Goal: Transaction & Acquisition: Purchase product/service

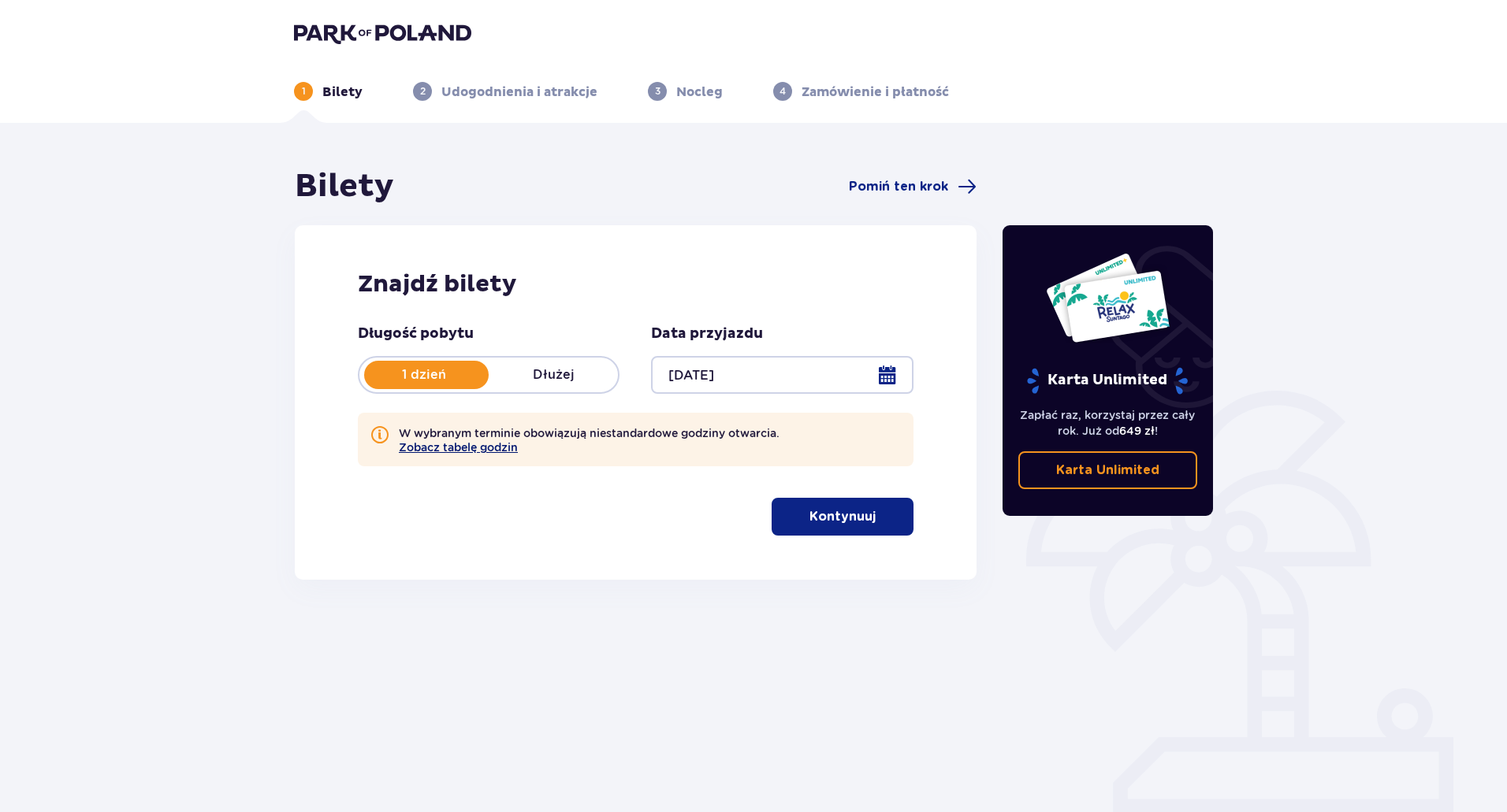
click at [475, 448] on button "Zobacz tabelę godzin" at bounding box center [458, 448] width 119 height 13
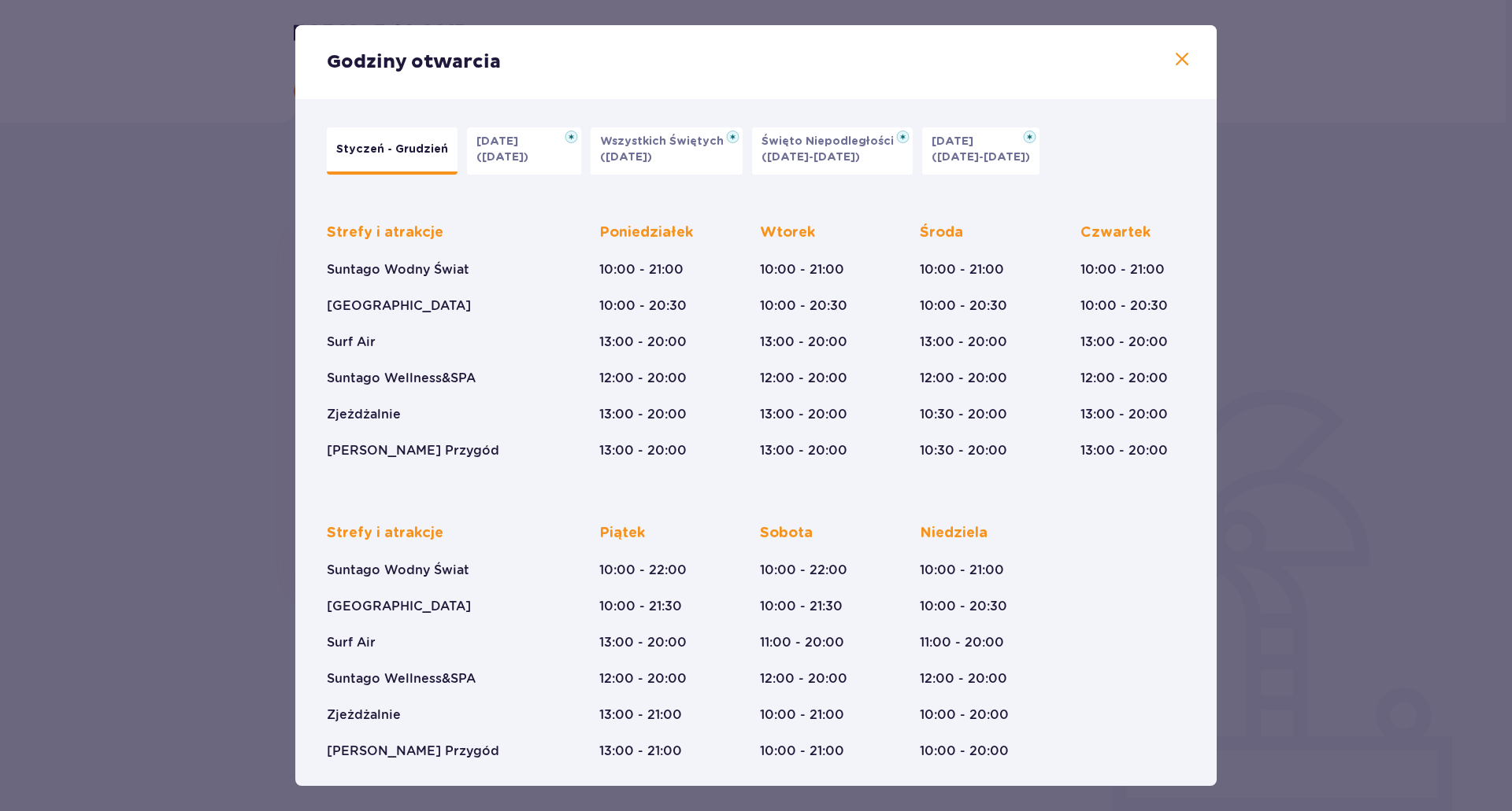
click at [1287, 320] on div "Godziny otwarcia Styczeń - Grudzień Halloween (31.10.25) Wszystkich Świętych (0…" at bounding box center [756, 406] width 1512 height 811
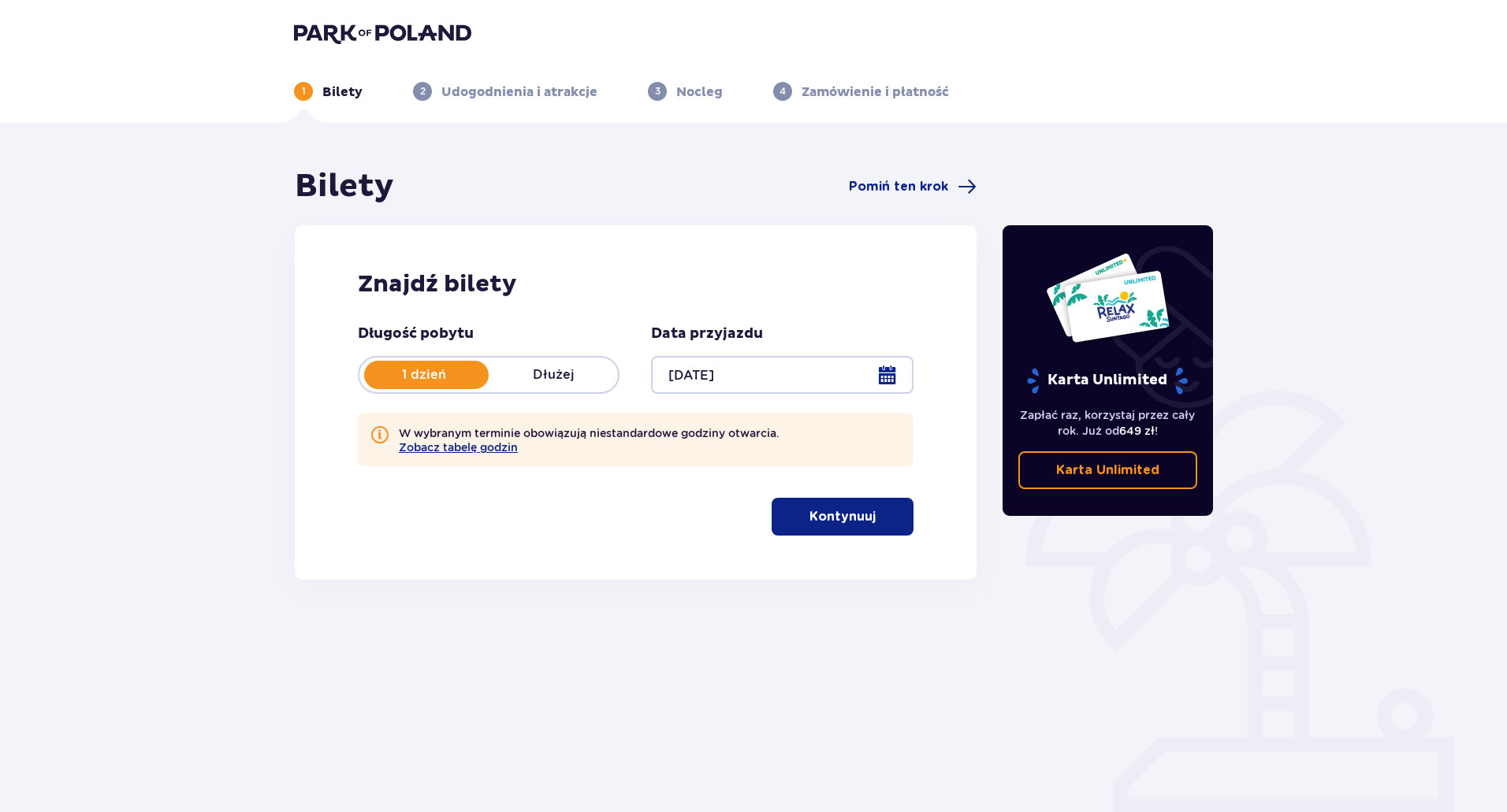
click at [821, 500] on button "Kontynuuj" at bounding box center [842, 517] width 141 height 38
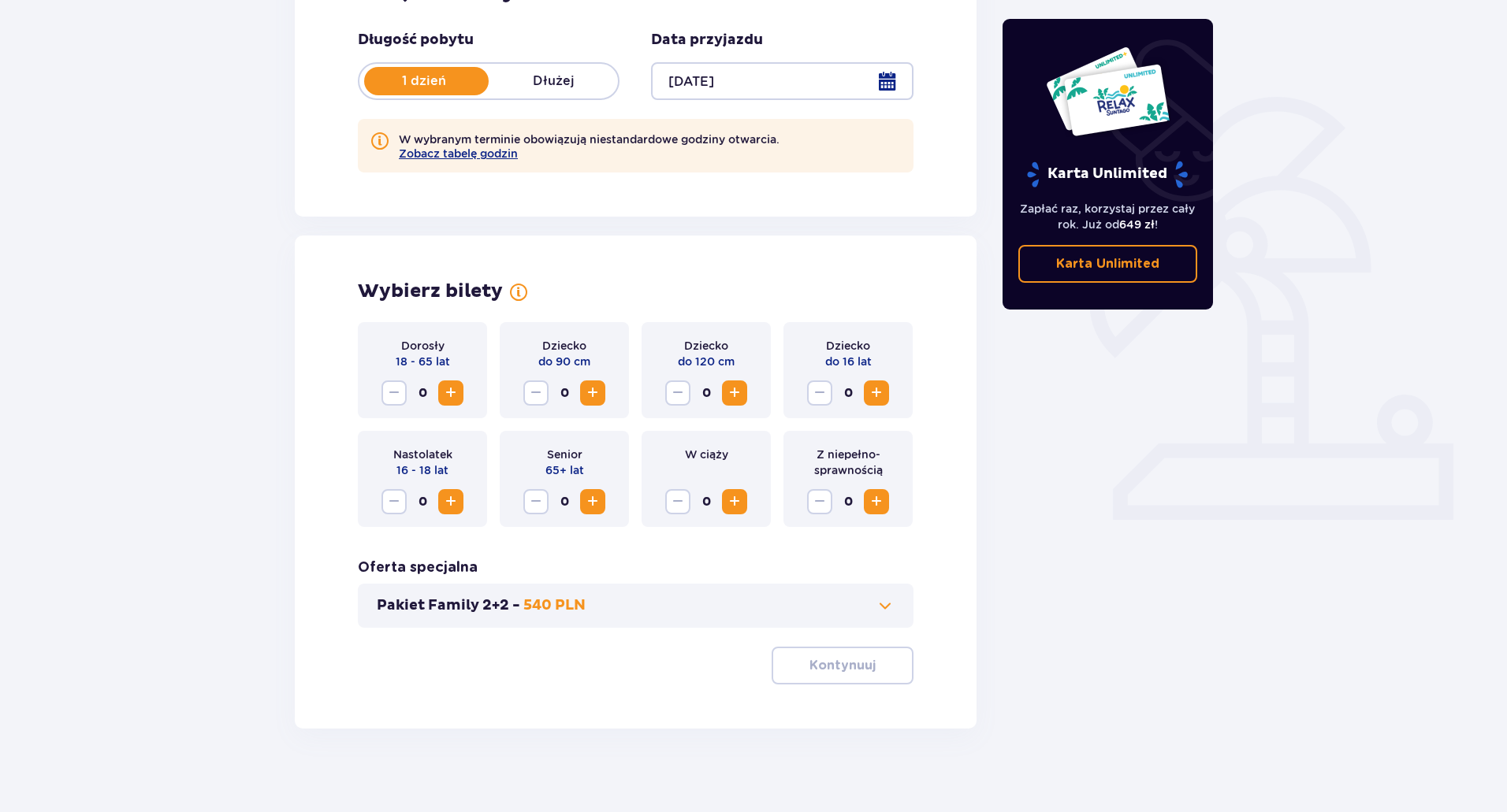
scroll to position [304, 0]
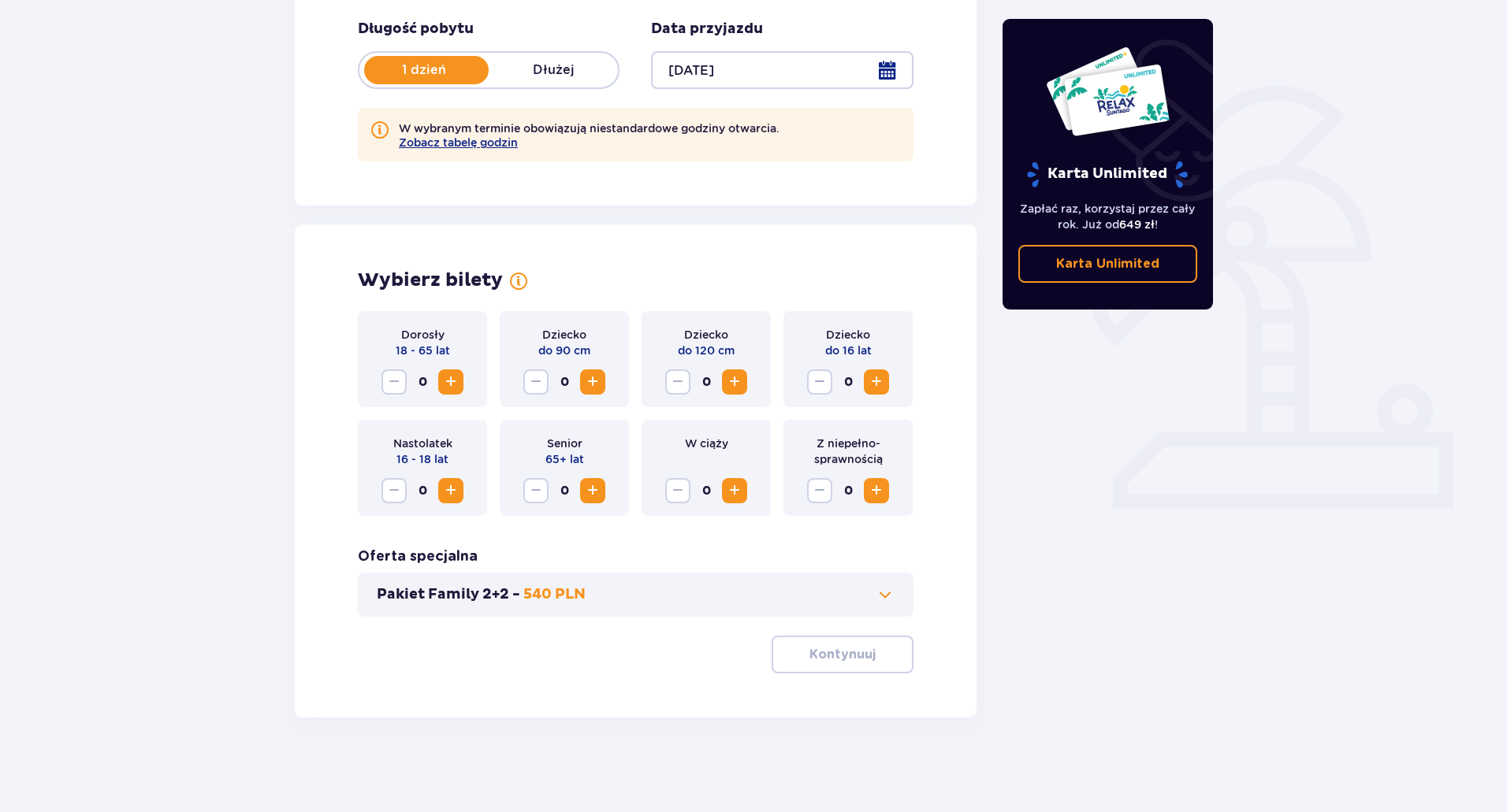
click at [455, 380] on span "Increase" at bounding box center [451, 383] width 19 height 19
click at [496, 583] on div "Pakiet Family 2+2 - 540 PLN" at bounding box center [635, 594] width 555 height 44
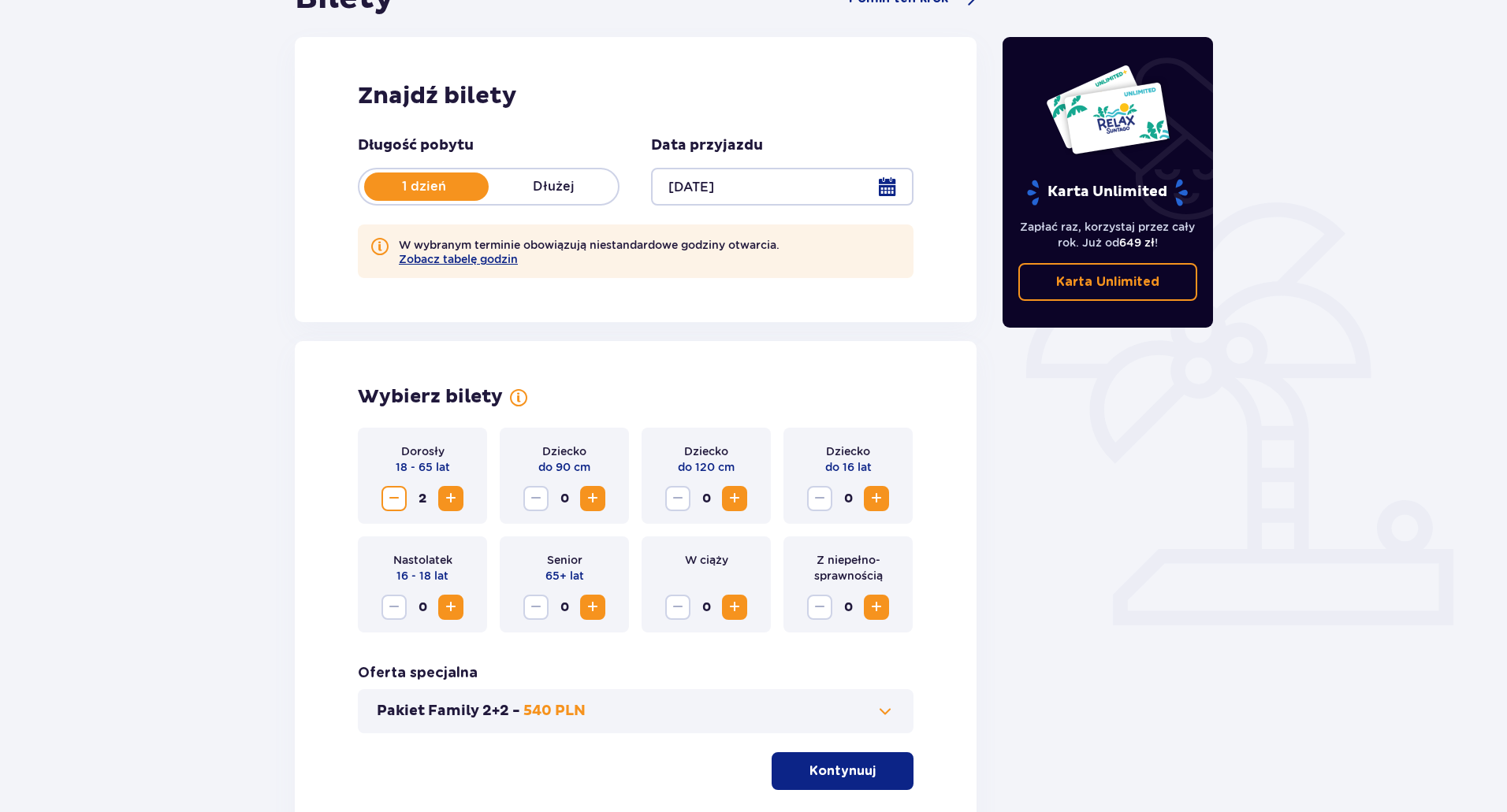
scroll to position [226, 0]
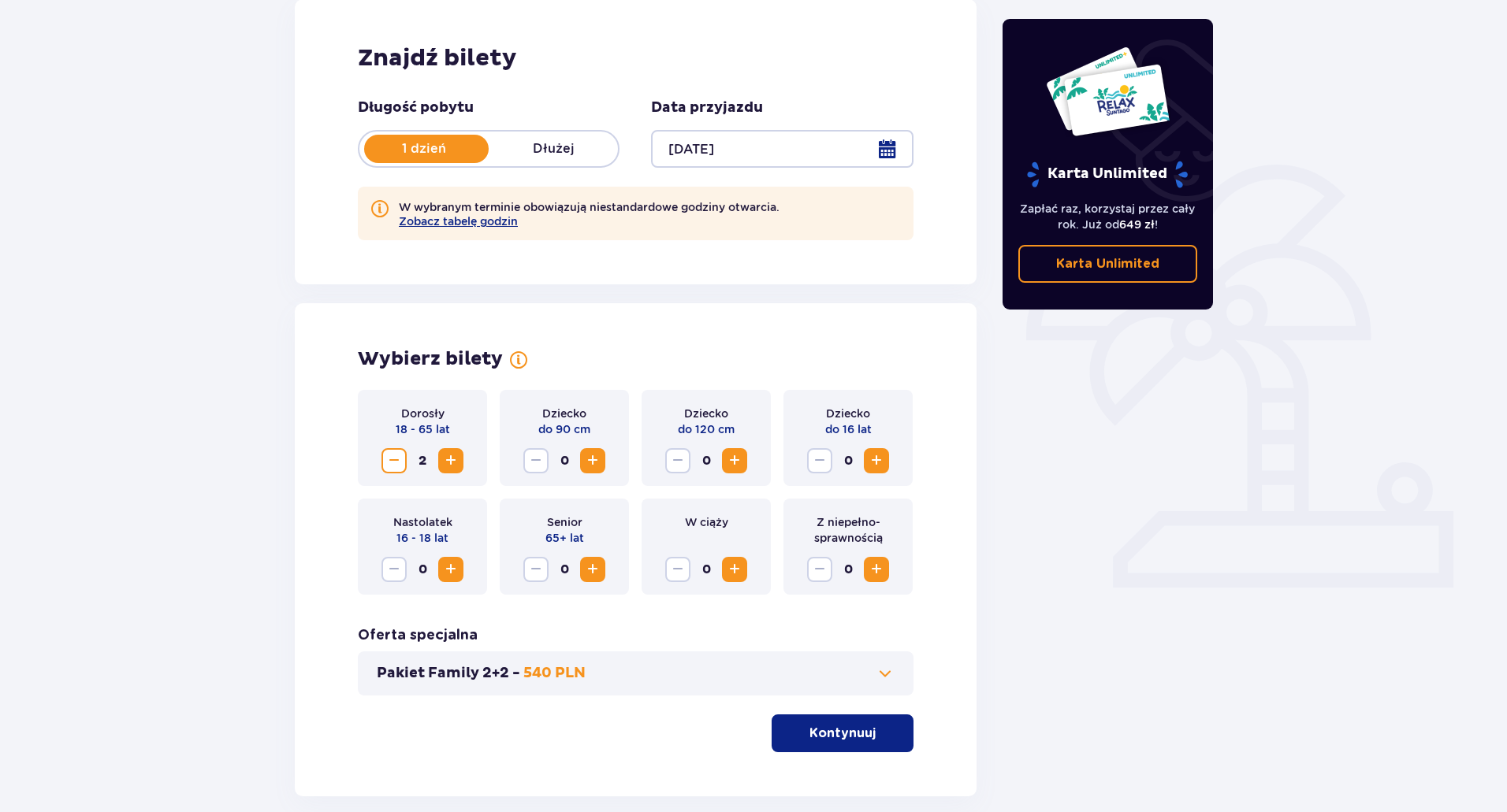
click at [874, 678] on button "Pakiet Family 2+2 - 540 PLN" at bounding box center [635, 674] width 518 height 19
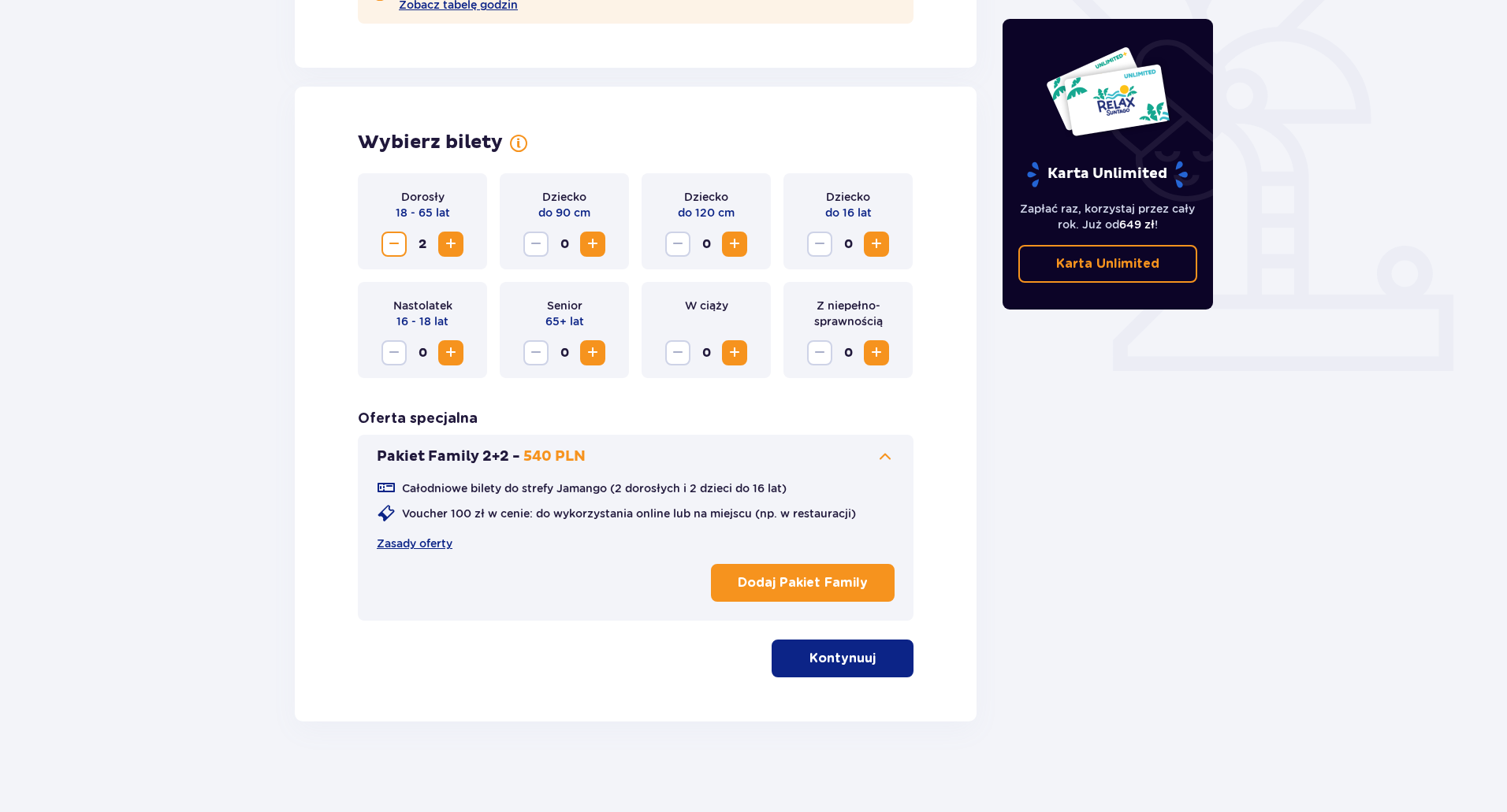
scroll to position [447, 0]
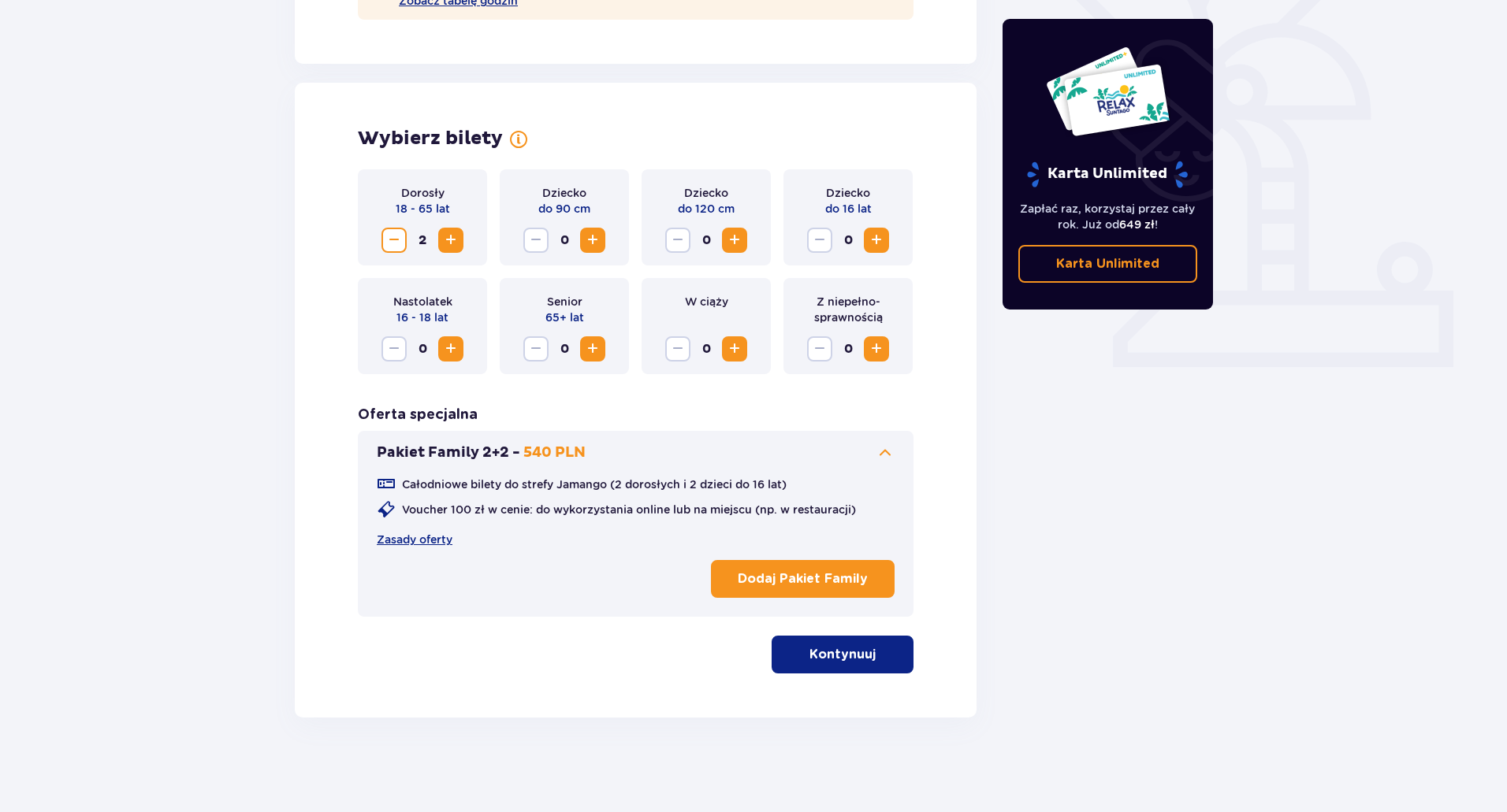
click at [835, 652] on p "Kontynuuj" at bounding box center [842, 655] width 66 height 17
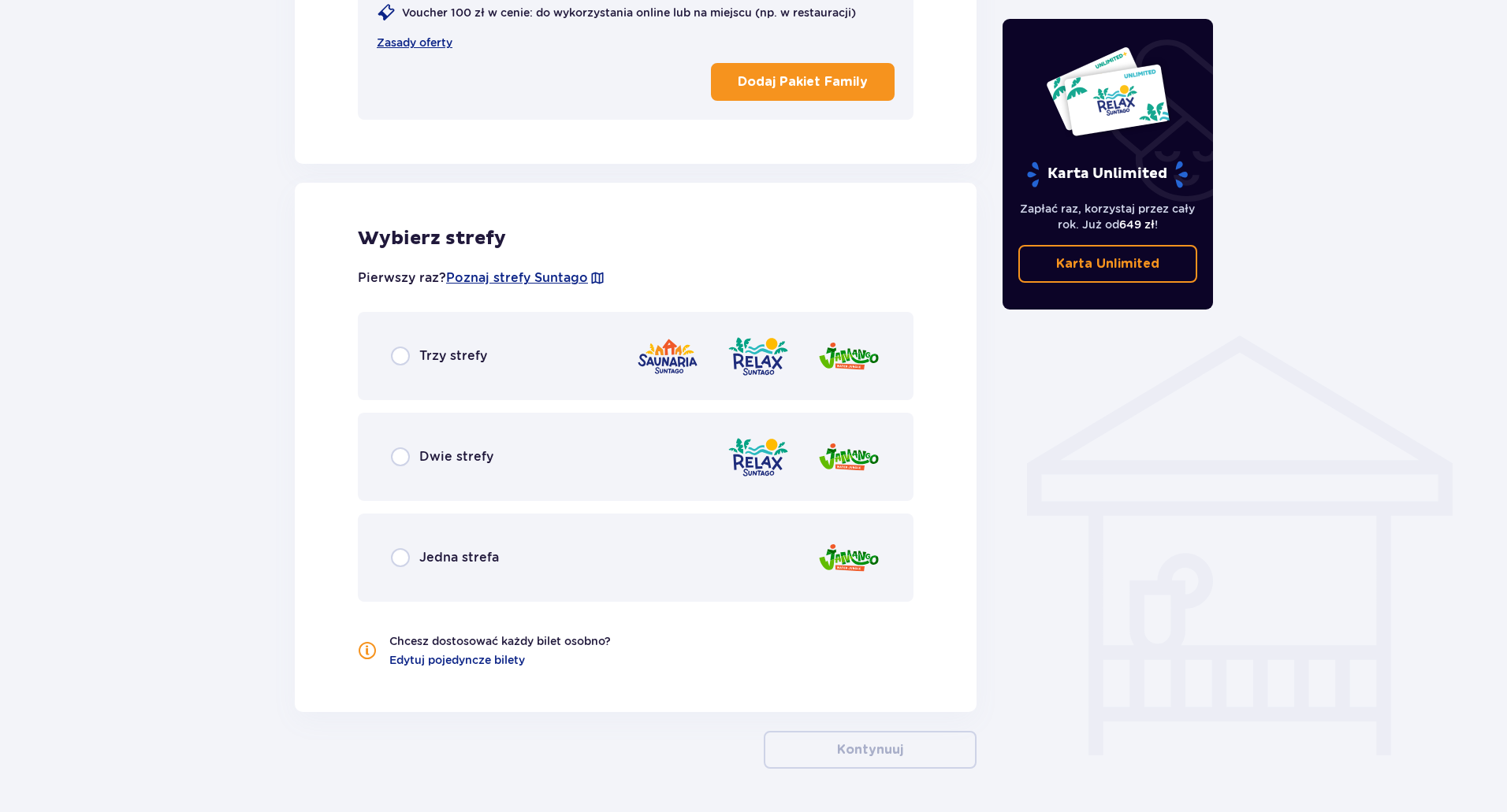
scroll to position [916, 0]
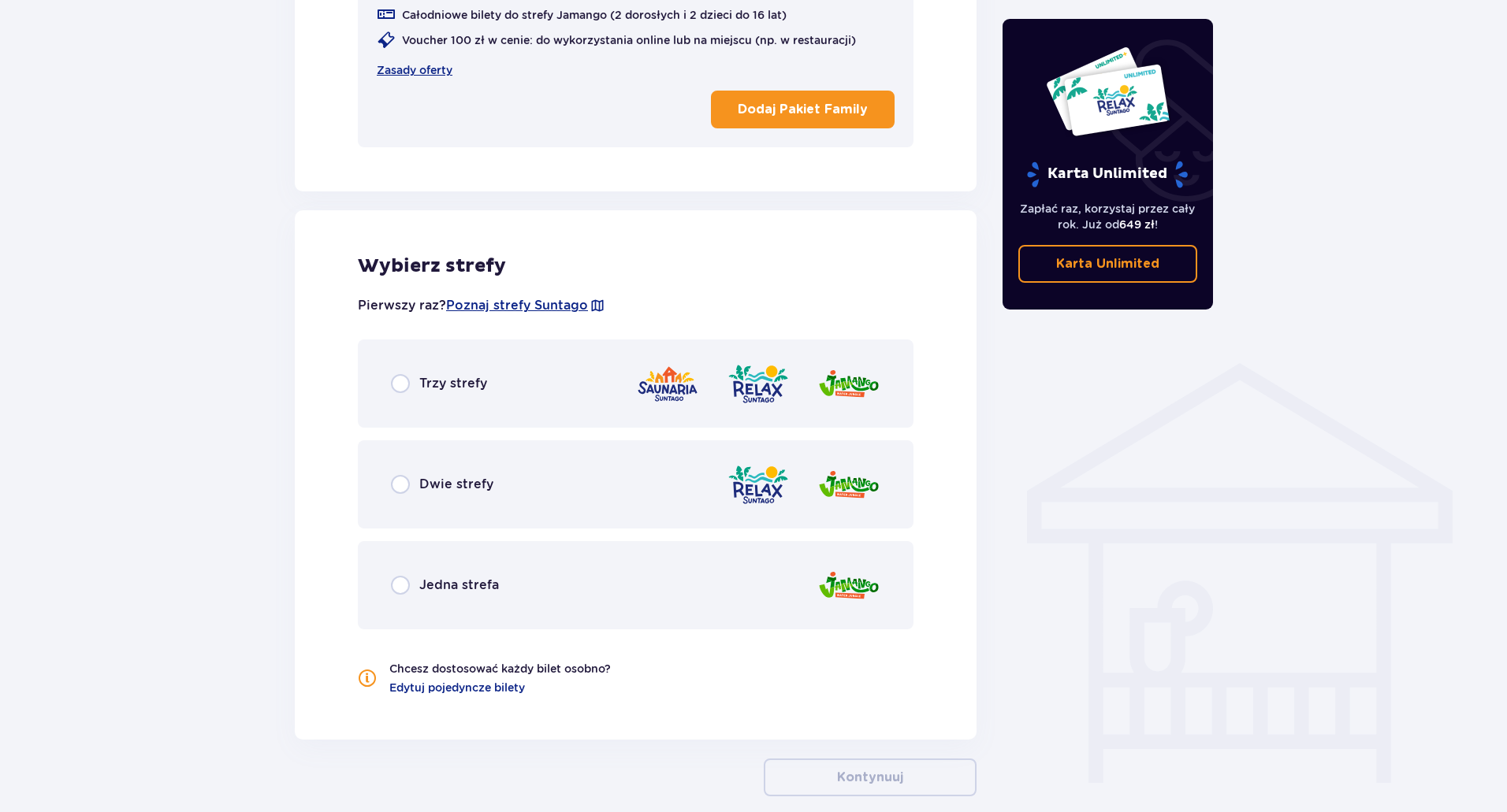
click at [403, 496] on div "Dwie strefy" at bounding box center [635, 485] width 555 height 88
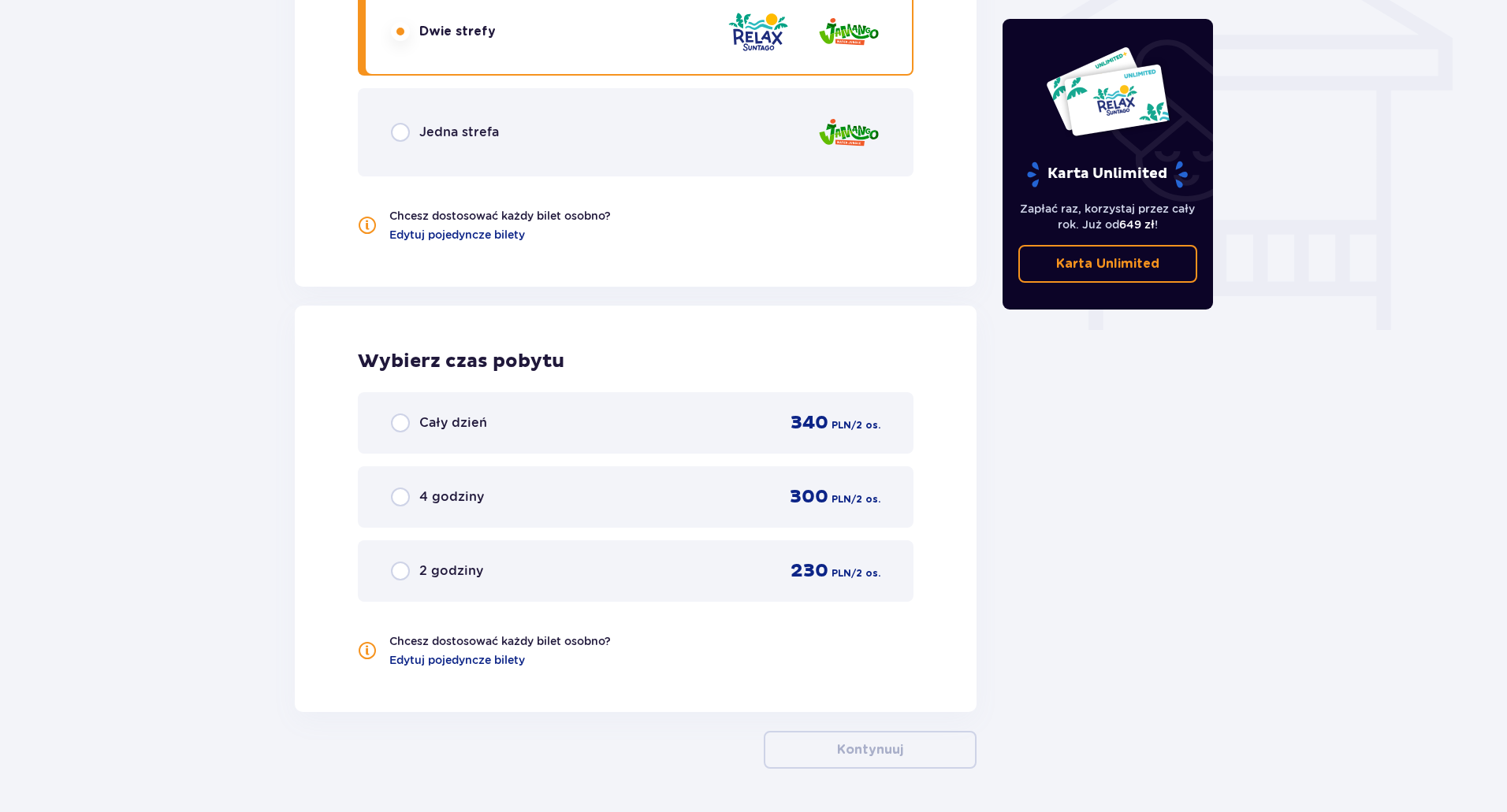
scroll to position [1342, 0]
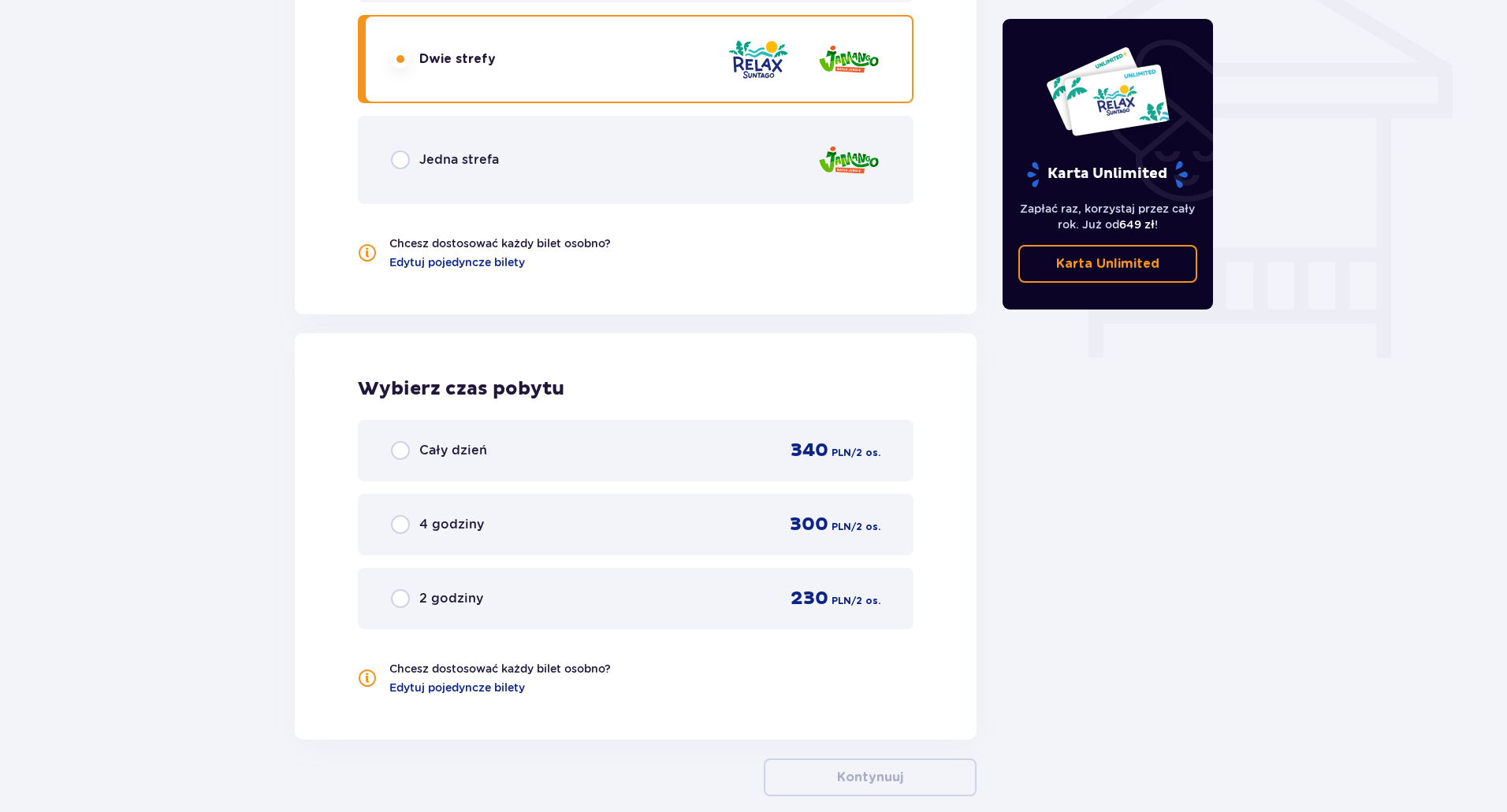
click at [487, 463] on div "Cały dzień 340 PLN / 2 os." at bounding box center [635, 450] width 555 height 62
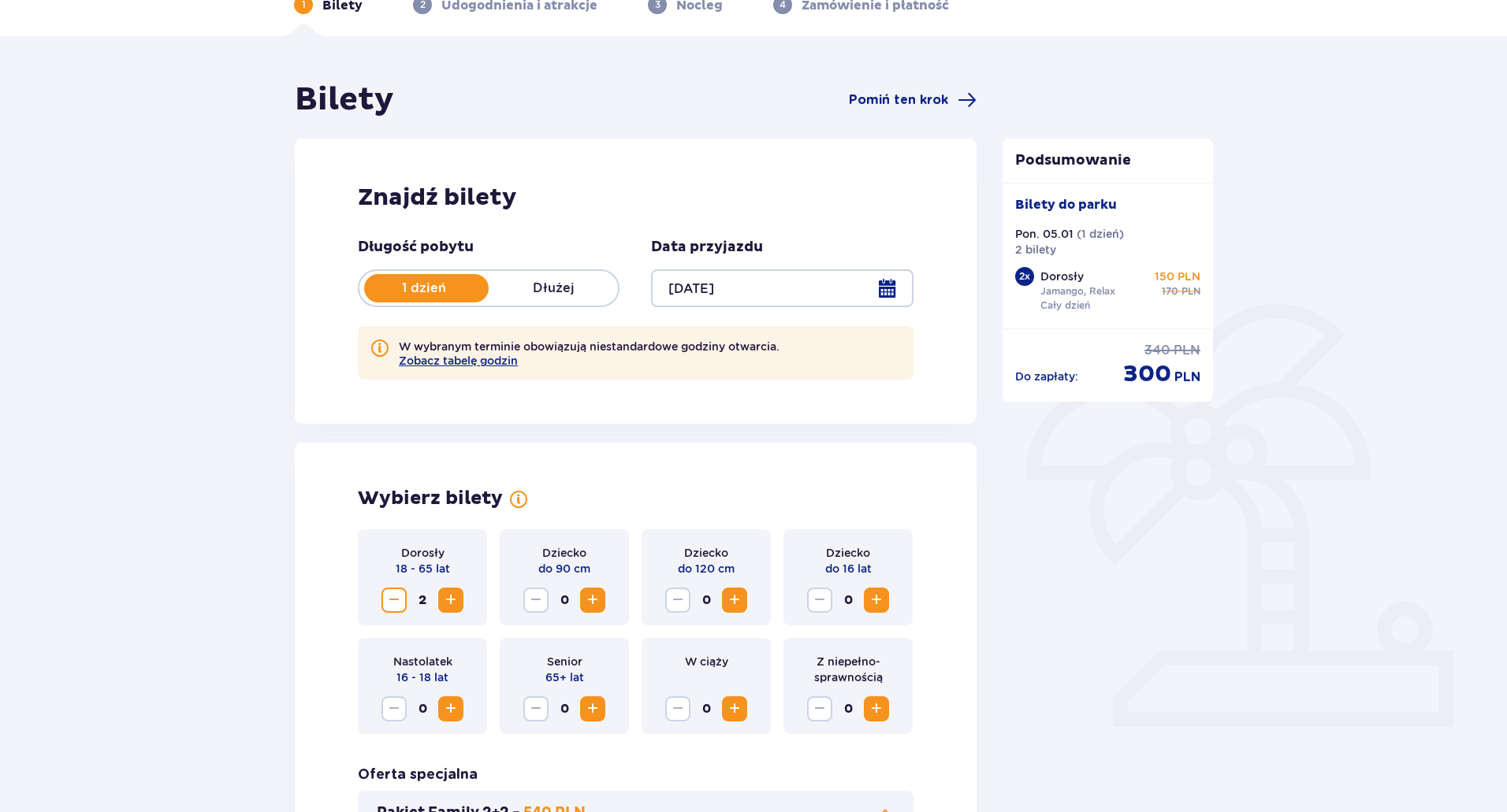
scroll to position [315, 0]
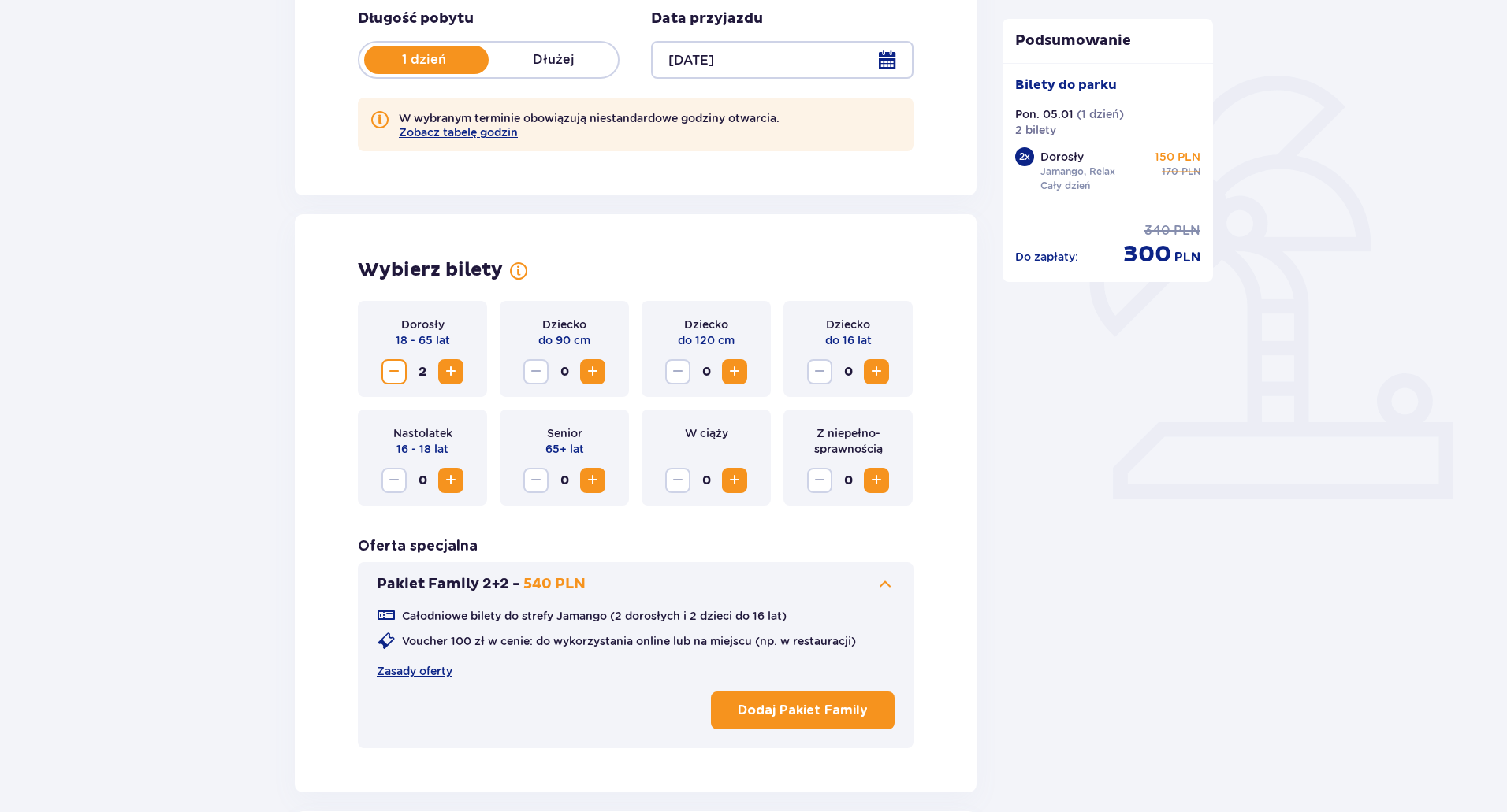
click at [595, 375] on span "Increase" at bounding box center [593, 372] width 19 height 19
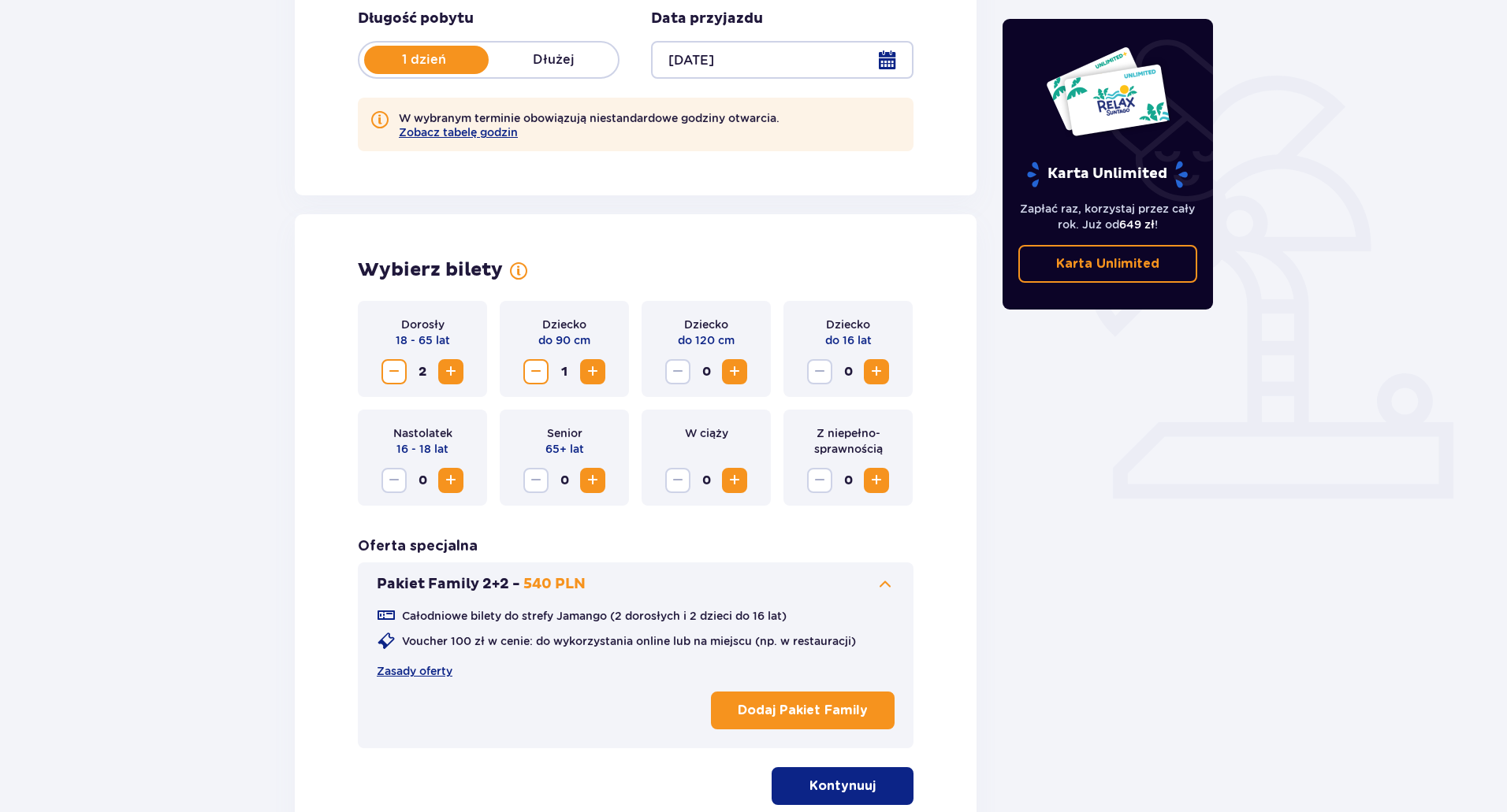
click at [744, 374] on button "Increase" at bounding box center [734, 371] width 25 height 25
click at [537, 372] on span "Decrease" at bounding box center [536, 372] width 19 height 19
click at [884, 376] on span "Increase" at bounding box center [876, 372] width 19 height 19
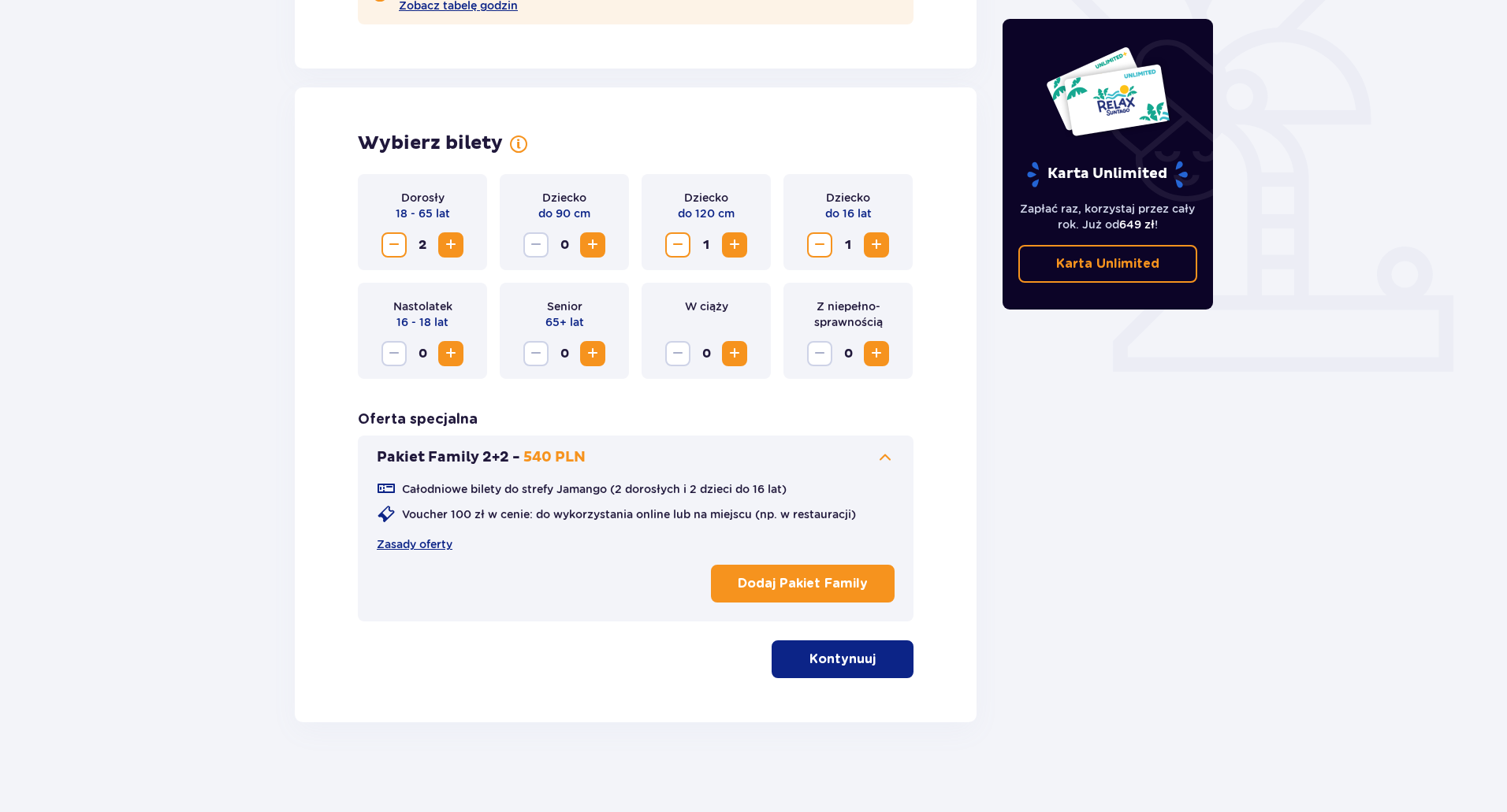
scroll to position [447, 0]
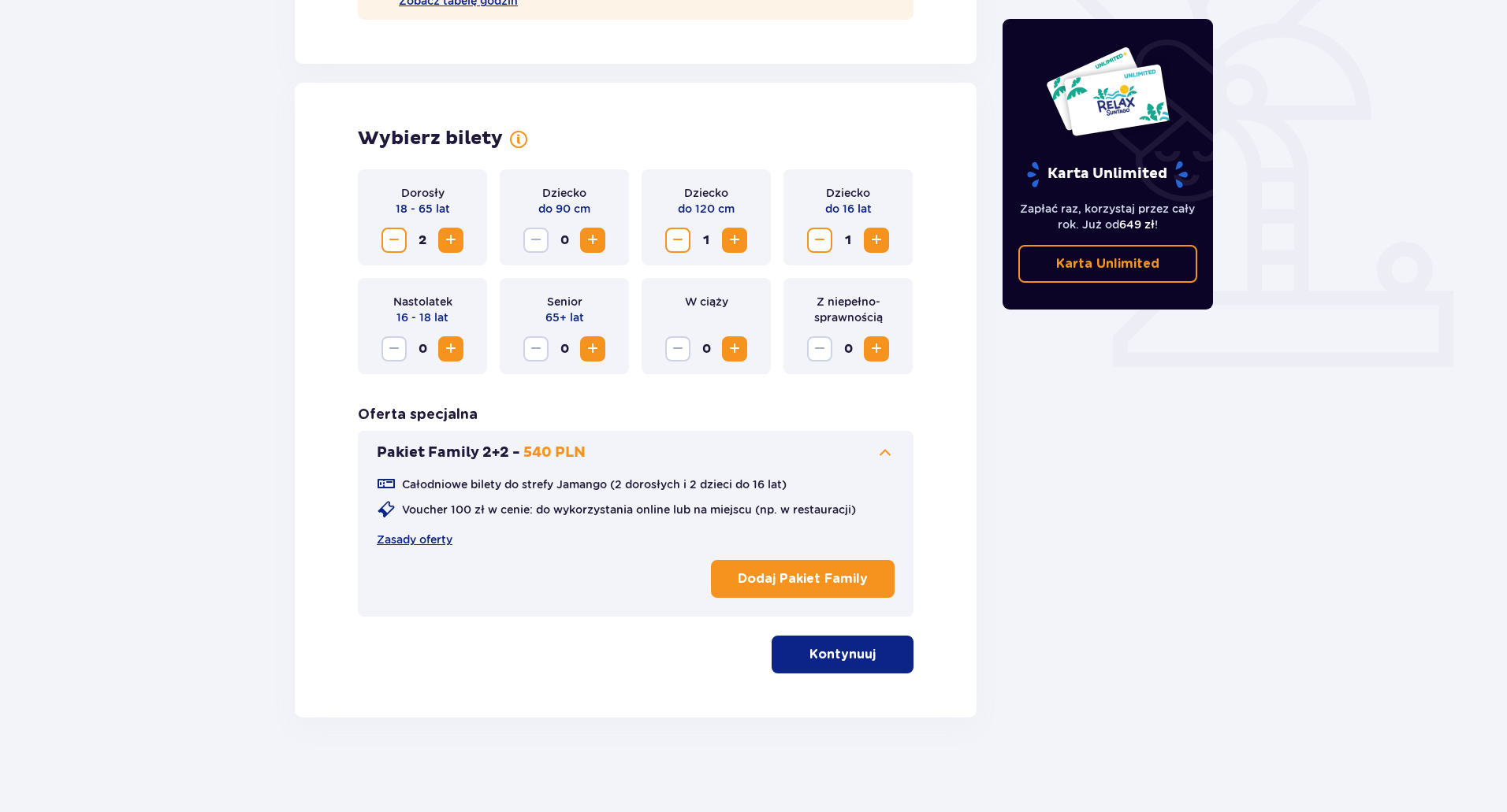
click at [869, 657] on span "button" at bounding box center [879, 655] width 19 height 19
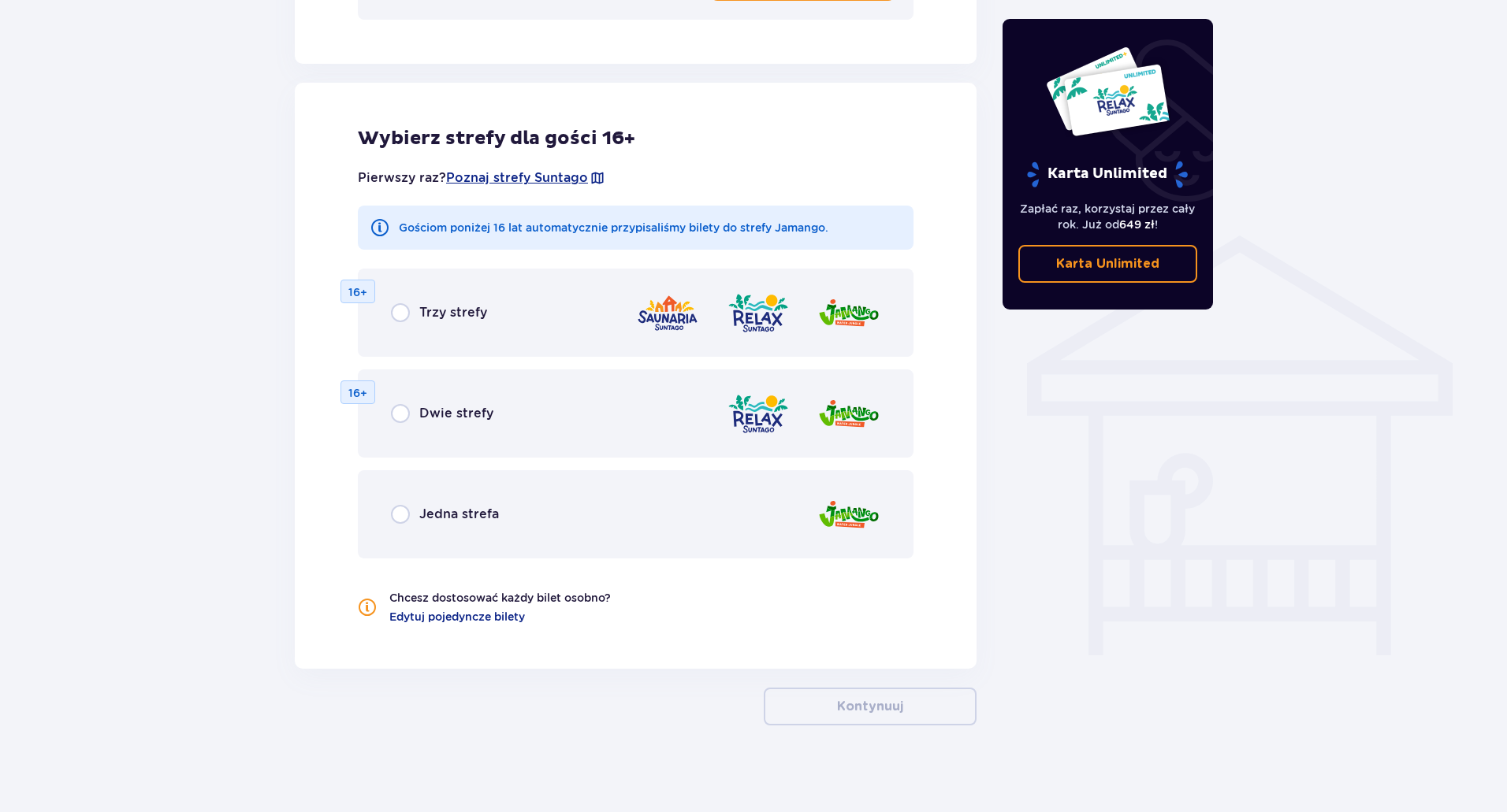
scroll to position [1052, 0]
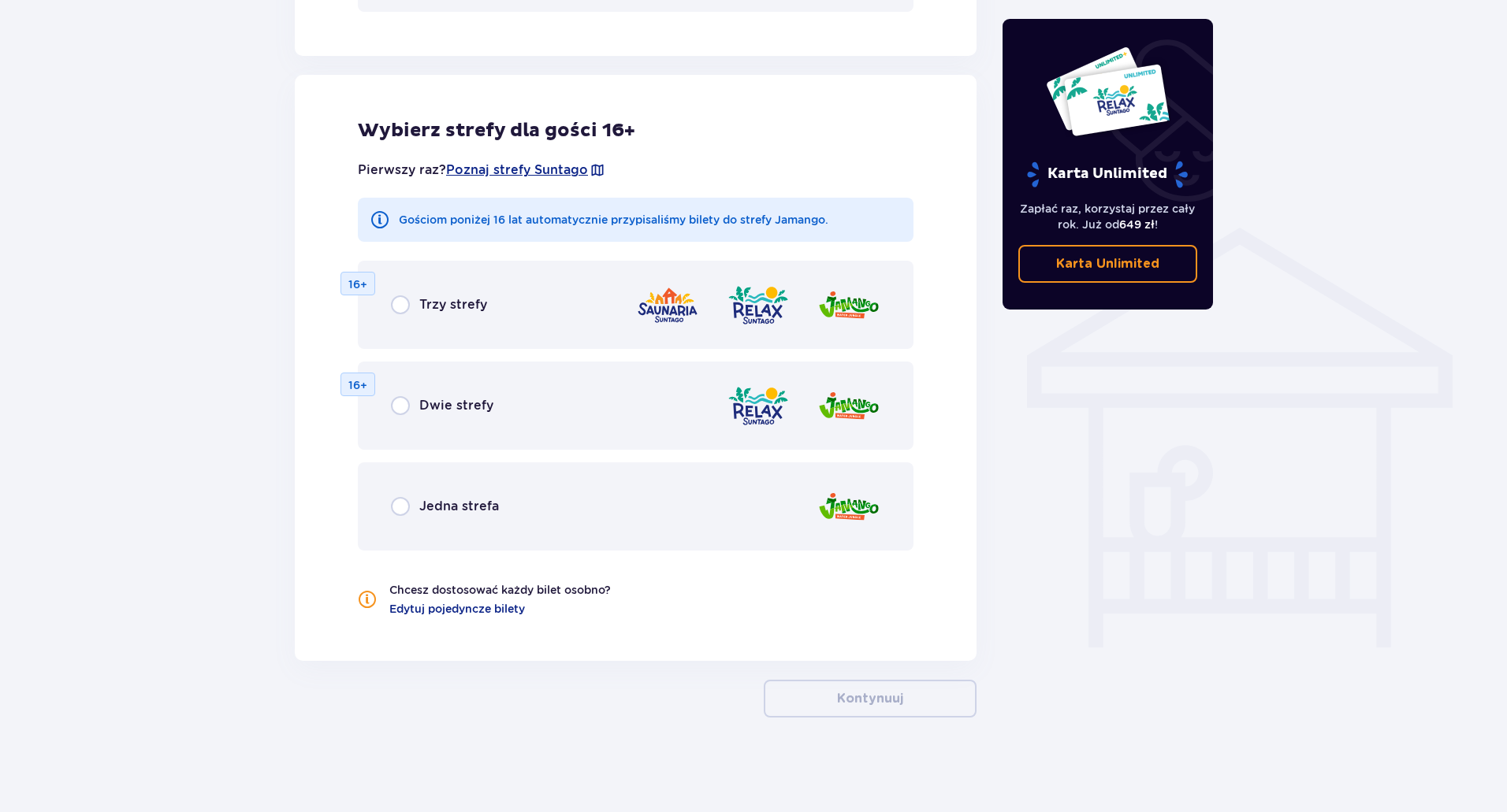
click at [750, 408] on img at bounding box center [757, 406] width 63 height 45
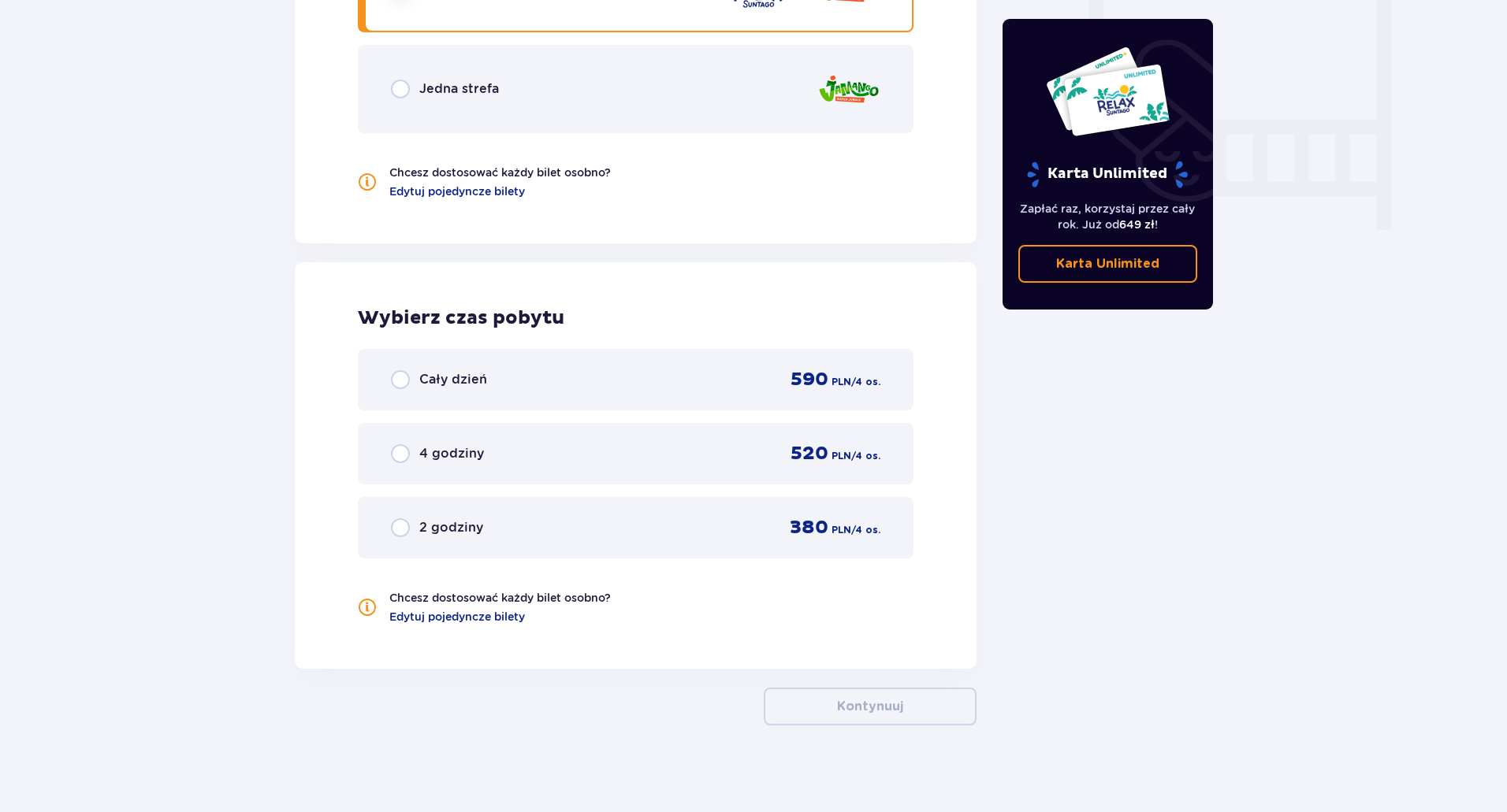
scroll to position [1477, 0]
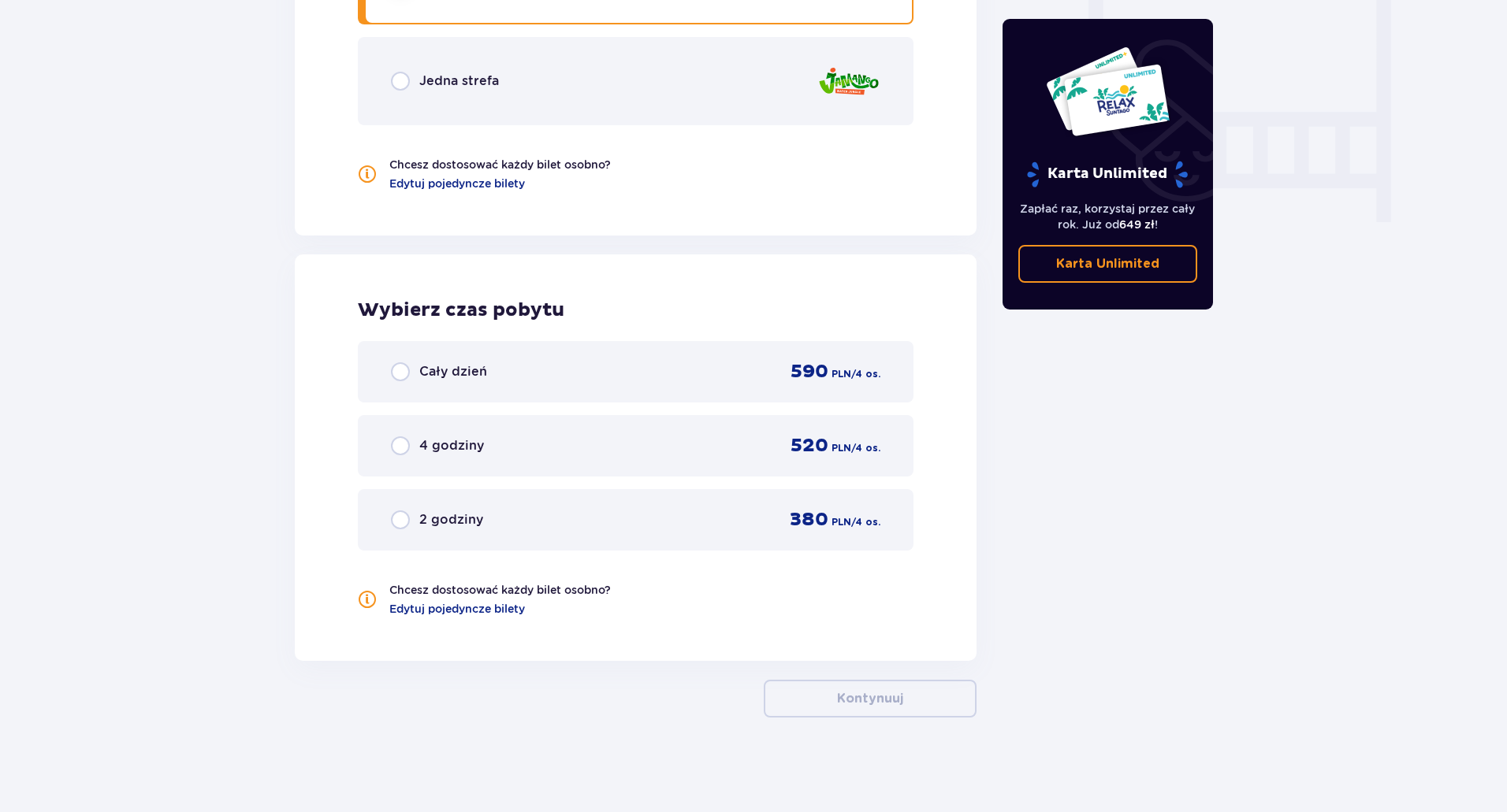
click at [619, 379] on div "Cały dzień 590 PLN / 4 os." at bounding box center [636, 371] width 489 height 23
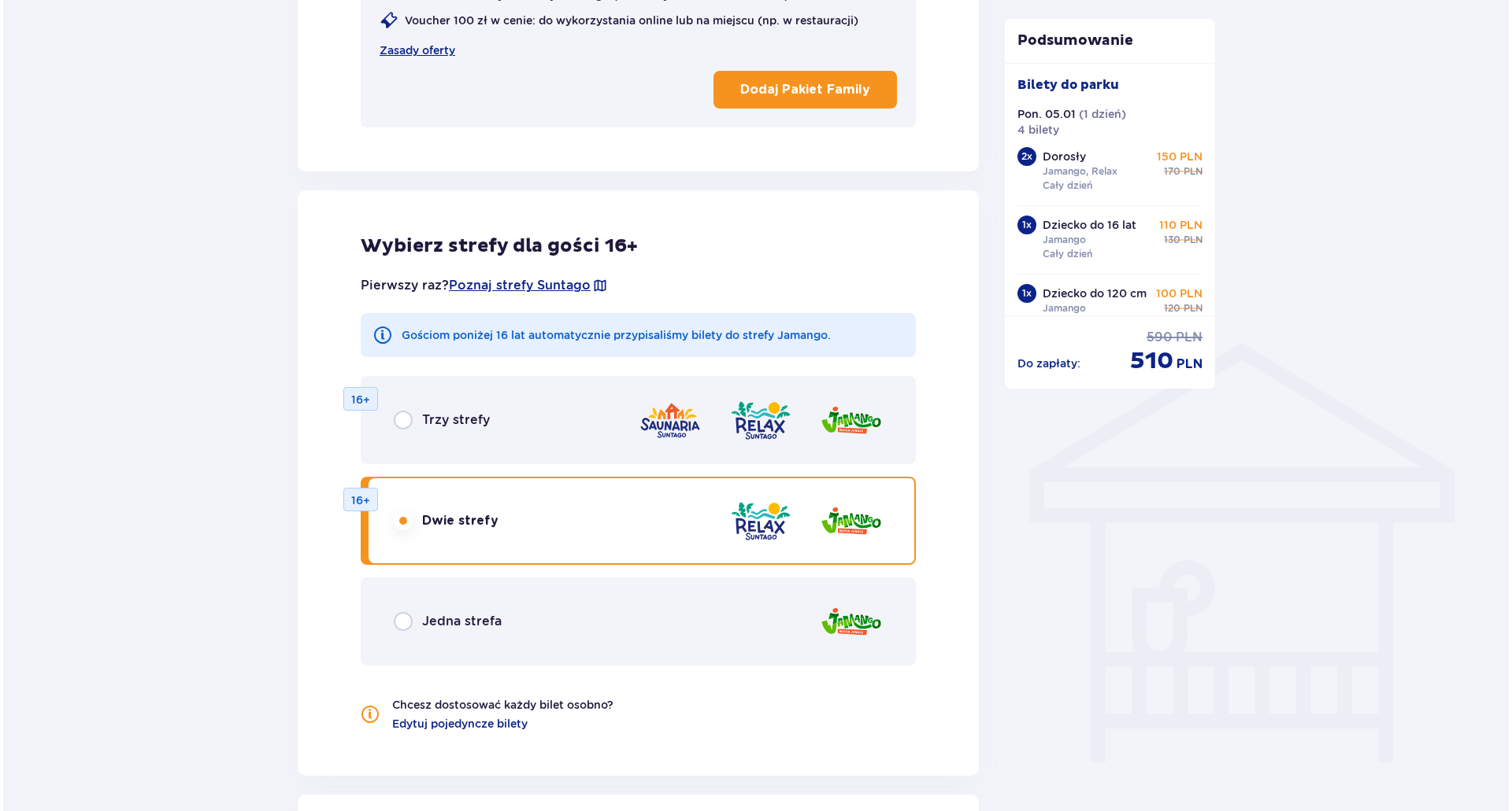
scroll to position [934, 0]
click at [479, 277] on div "Pierwszy raz? Poznaj strefy Suntago" at bounding box center [635, 286] width 555 height 30
click at [483, 280] on span "Poznaj strefy Suntago" at bounding box center [516, 287] width 141 height 17
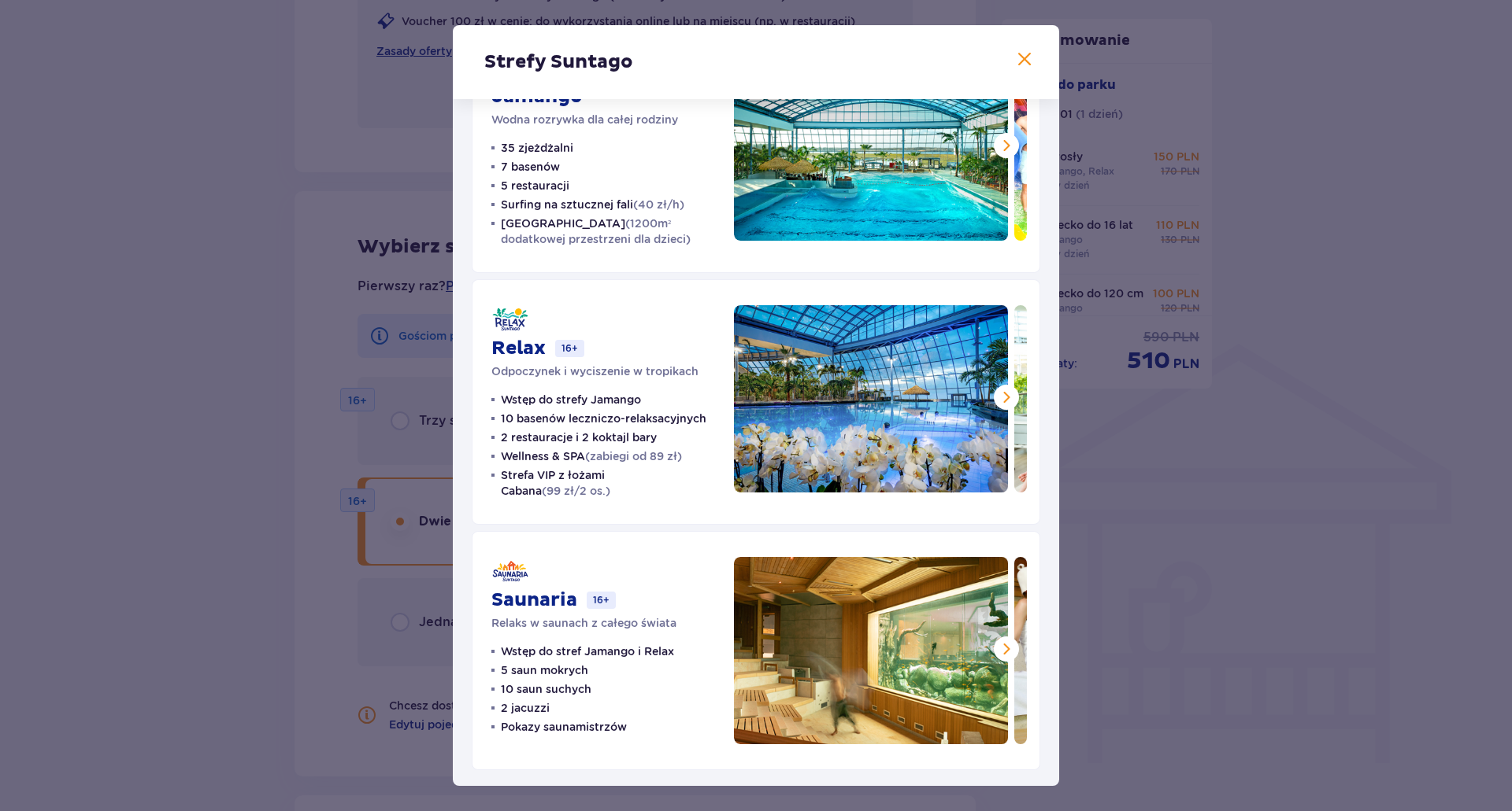
scroll to position [94, 0]
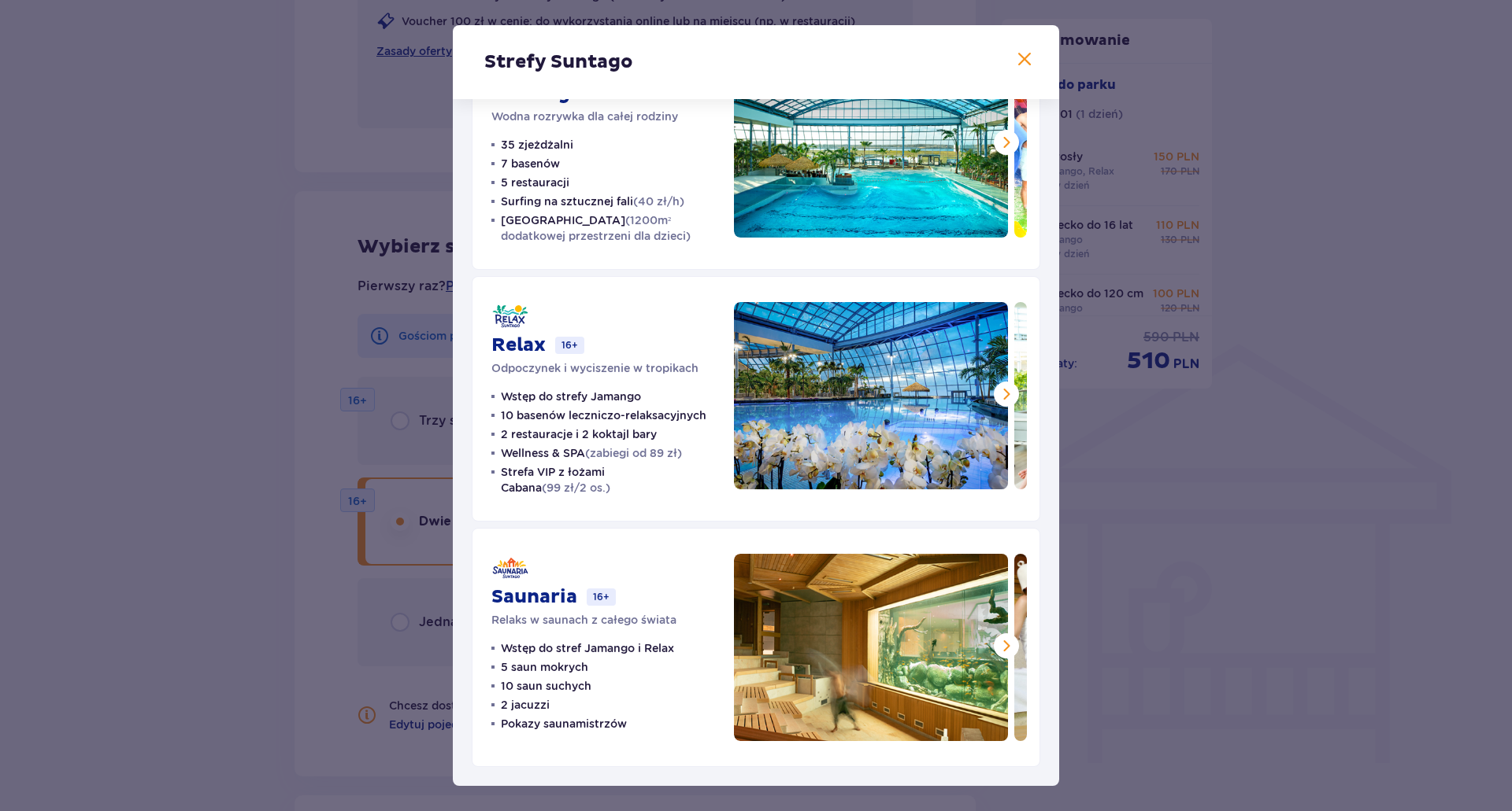
click at [1000, 401] on span at bounding box center [1007, 394] width 19 height 19
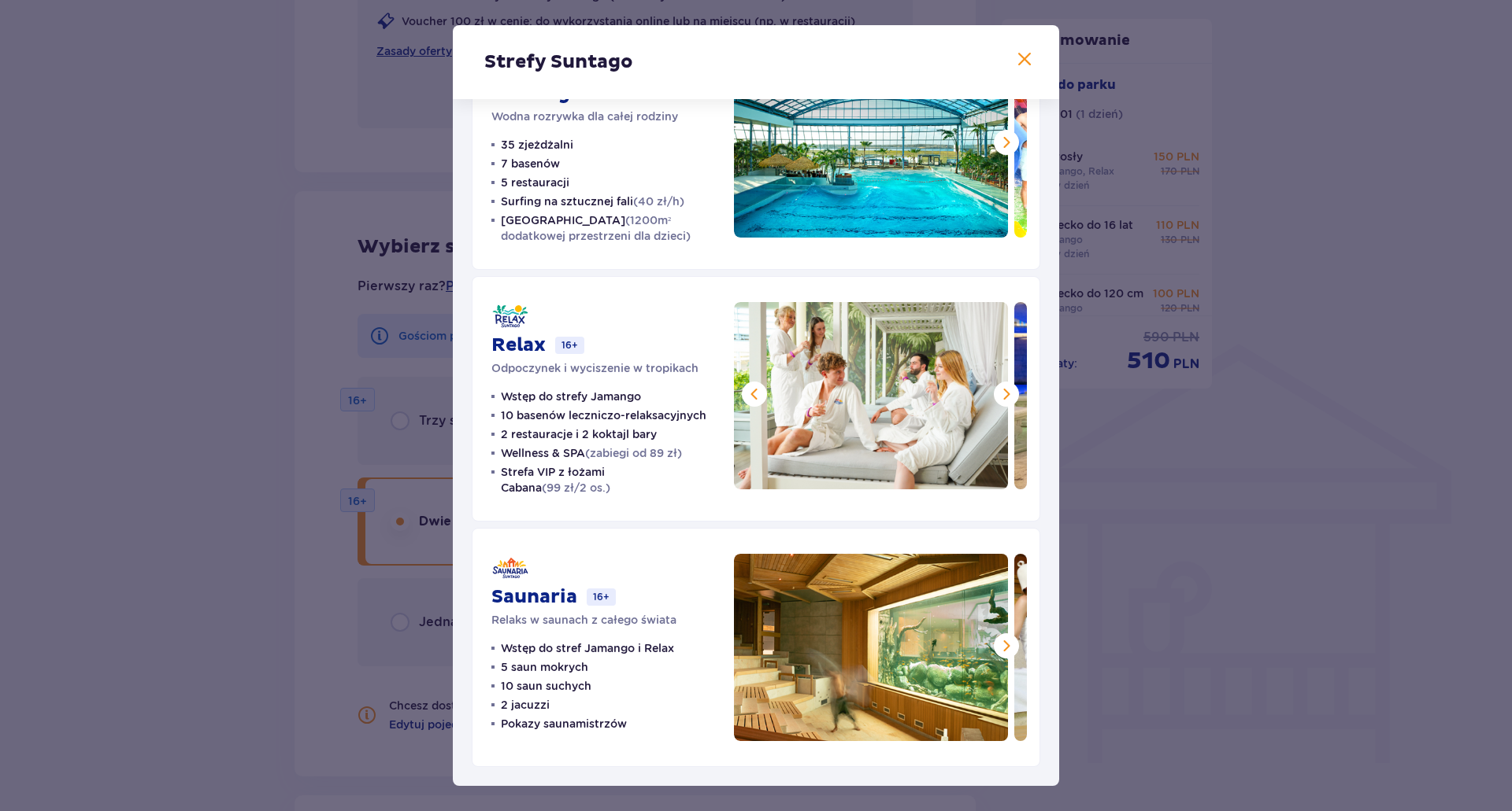
click at [1000, 401] on span at bounding box center [1007, 394] width 19 height 19
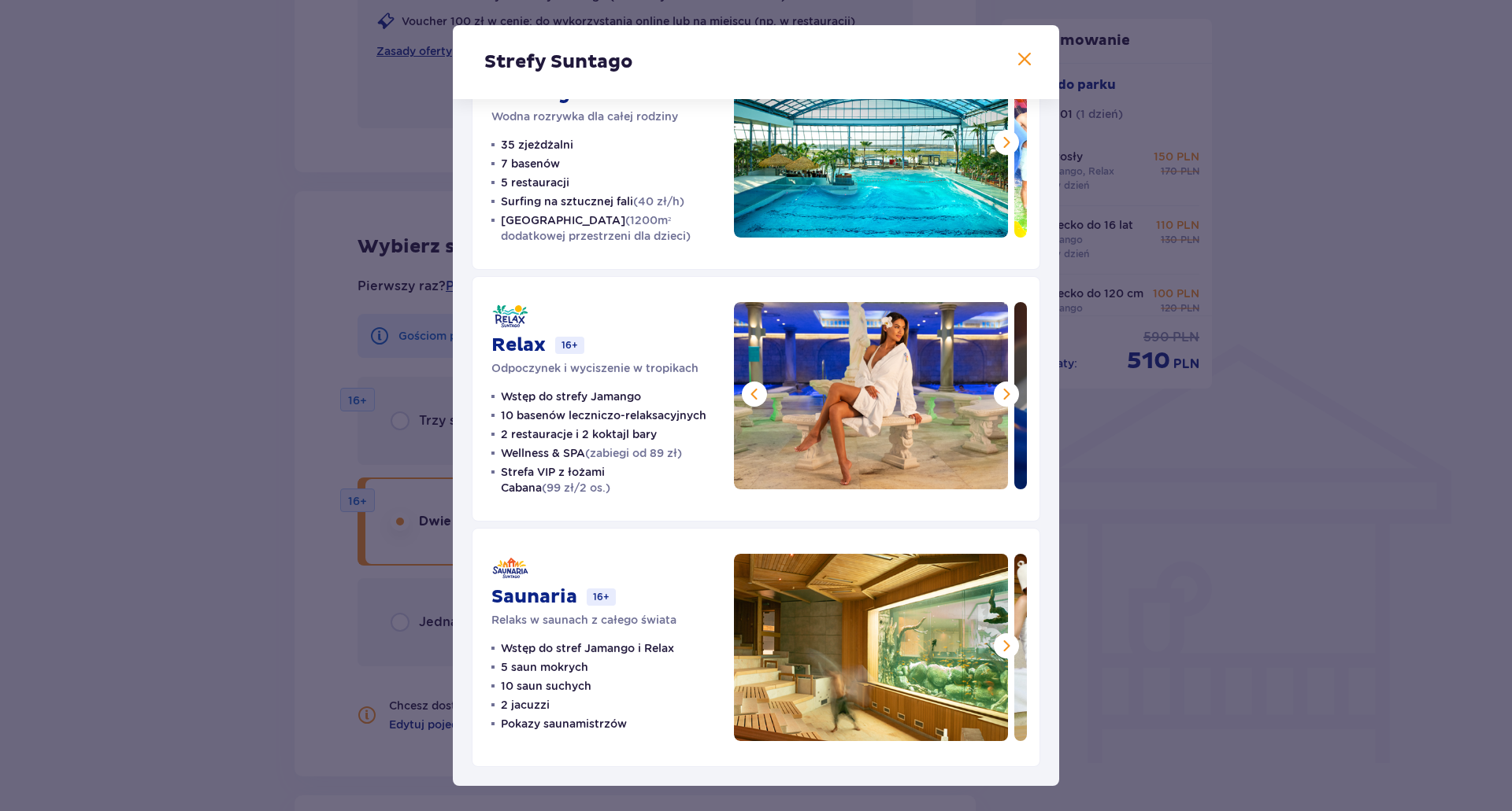
click at [1000, 401] on span at bounding box center [1007, 394] width 19 height 19
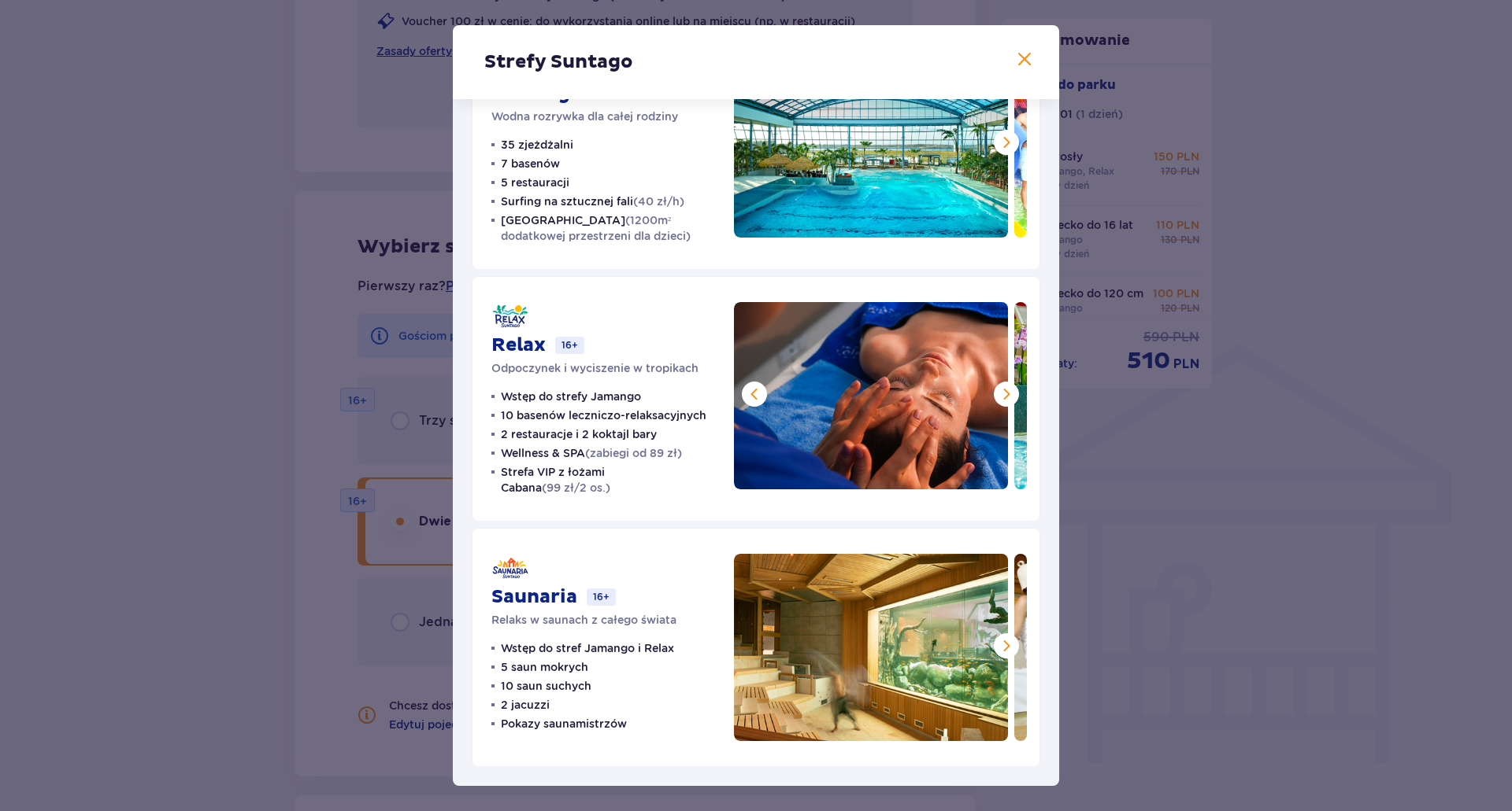
click at [1000, 401] on span at bounding box center [1007, 394] width 19 height 19
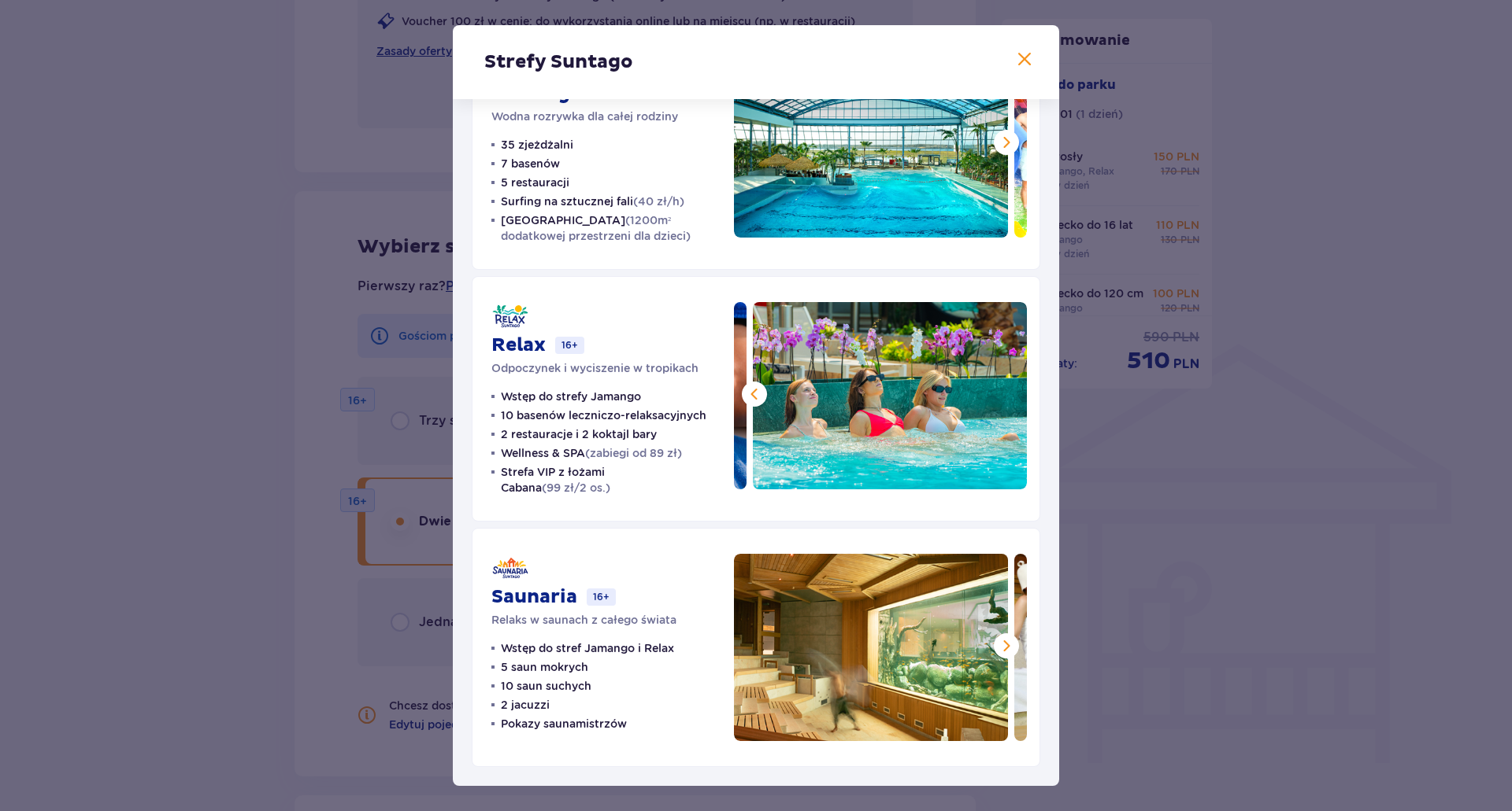
click at [1000, 401] on img at bounding box center [890, 396] width 274 height 187
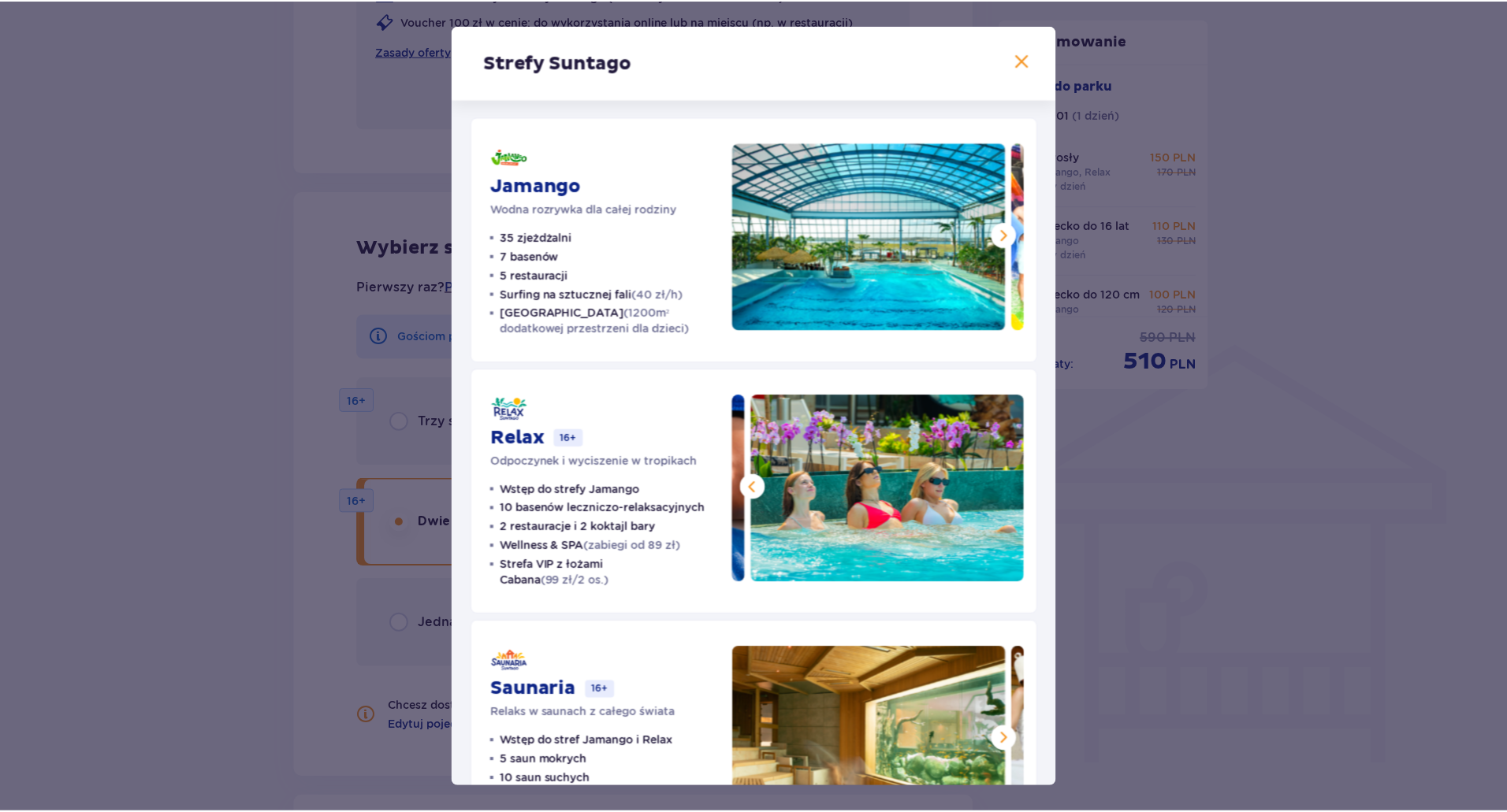
scroll to position [0, 0]
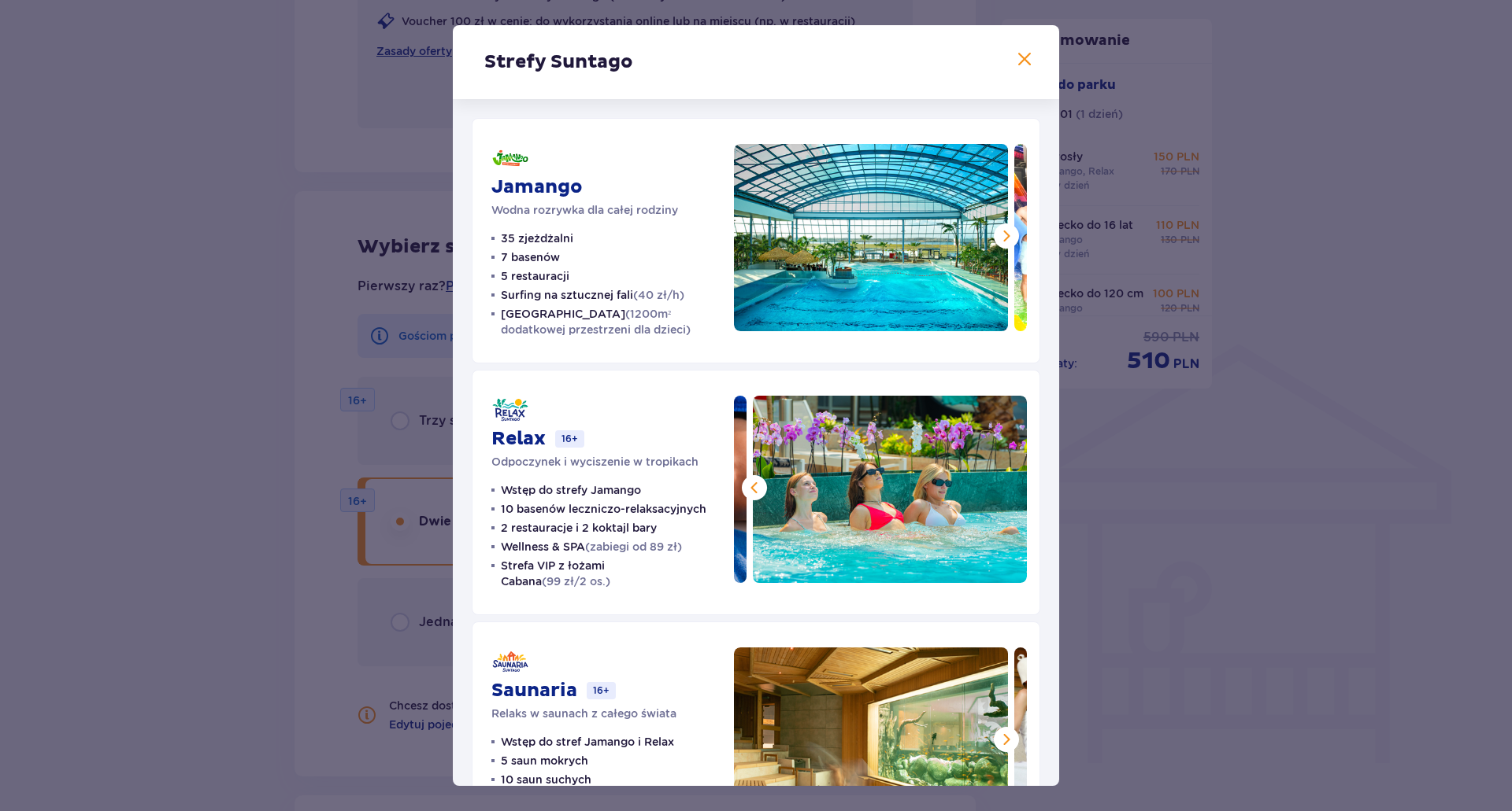
click at [608, 327] on span "(1200m² dodatkowej przestrzeni dla dzieci)" at bounding box center [596, 321] width 190 height 29
click at [755, 489] on span at bounding box center [754, 488] width 19 height 19
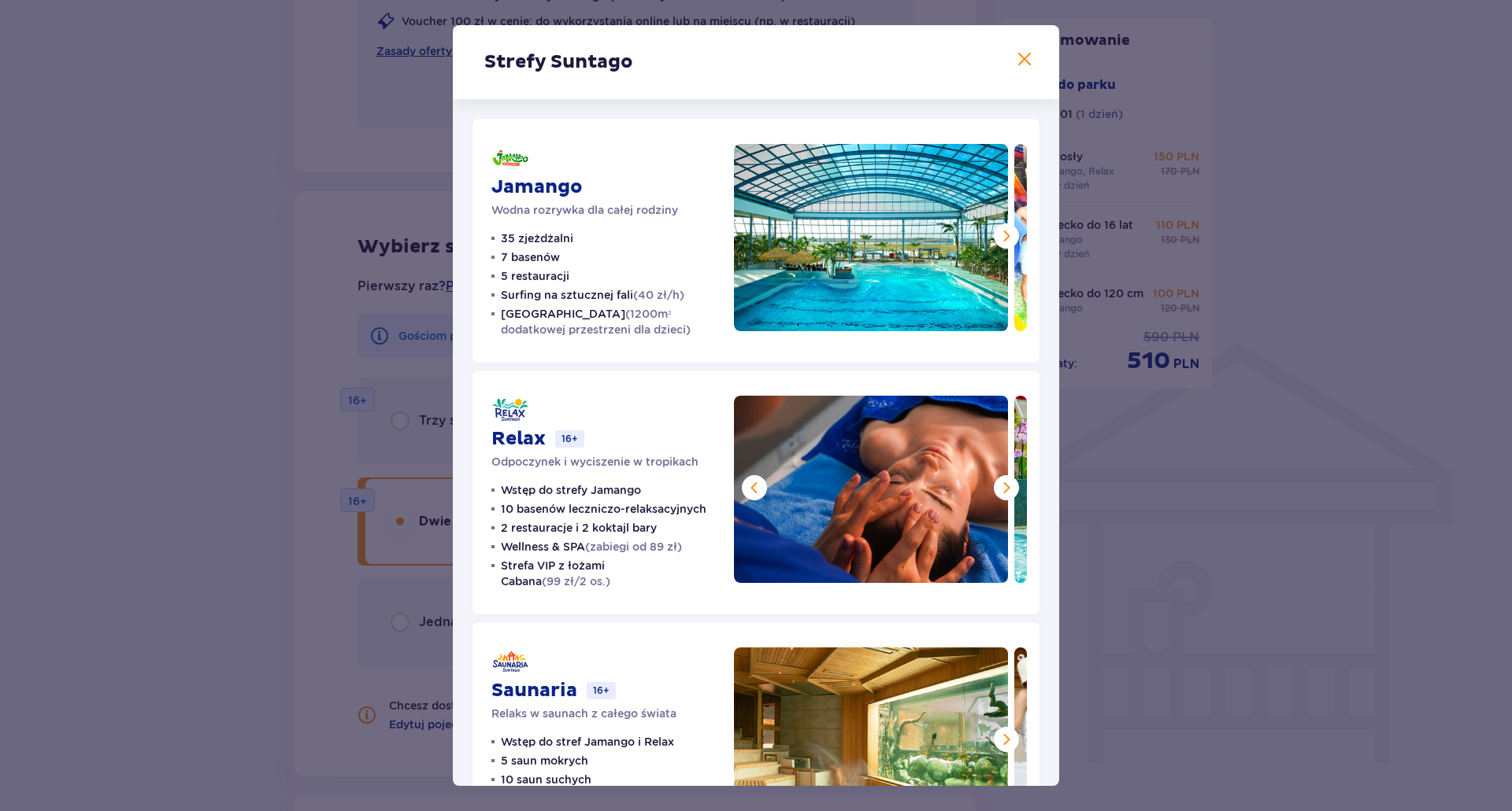
click at [753, 489] on span at bounding box center [754, 488] width 19 height 19
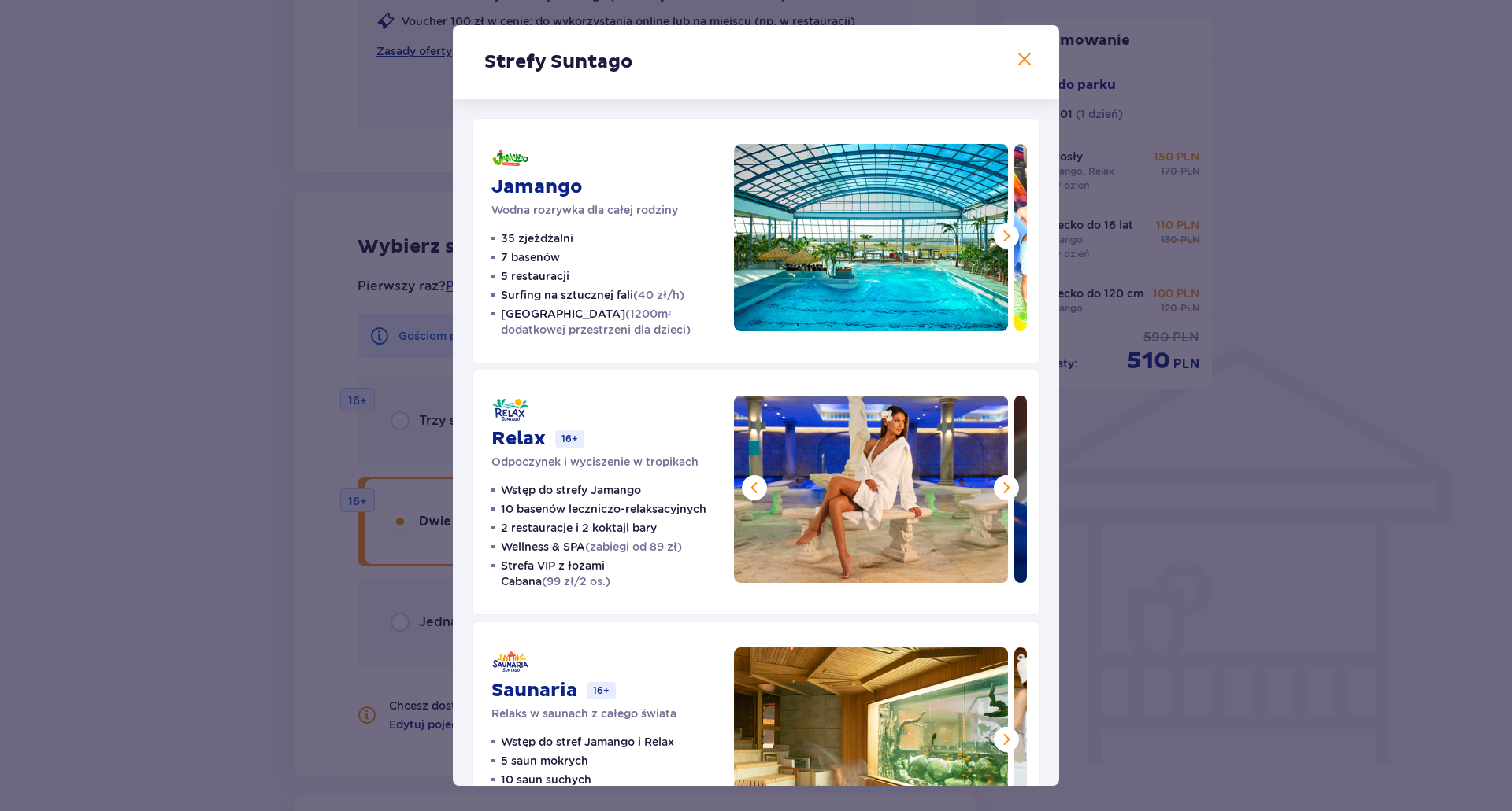
click at [753, 489] on span at bounding box center [754, 488] width 19 height 19
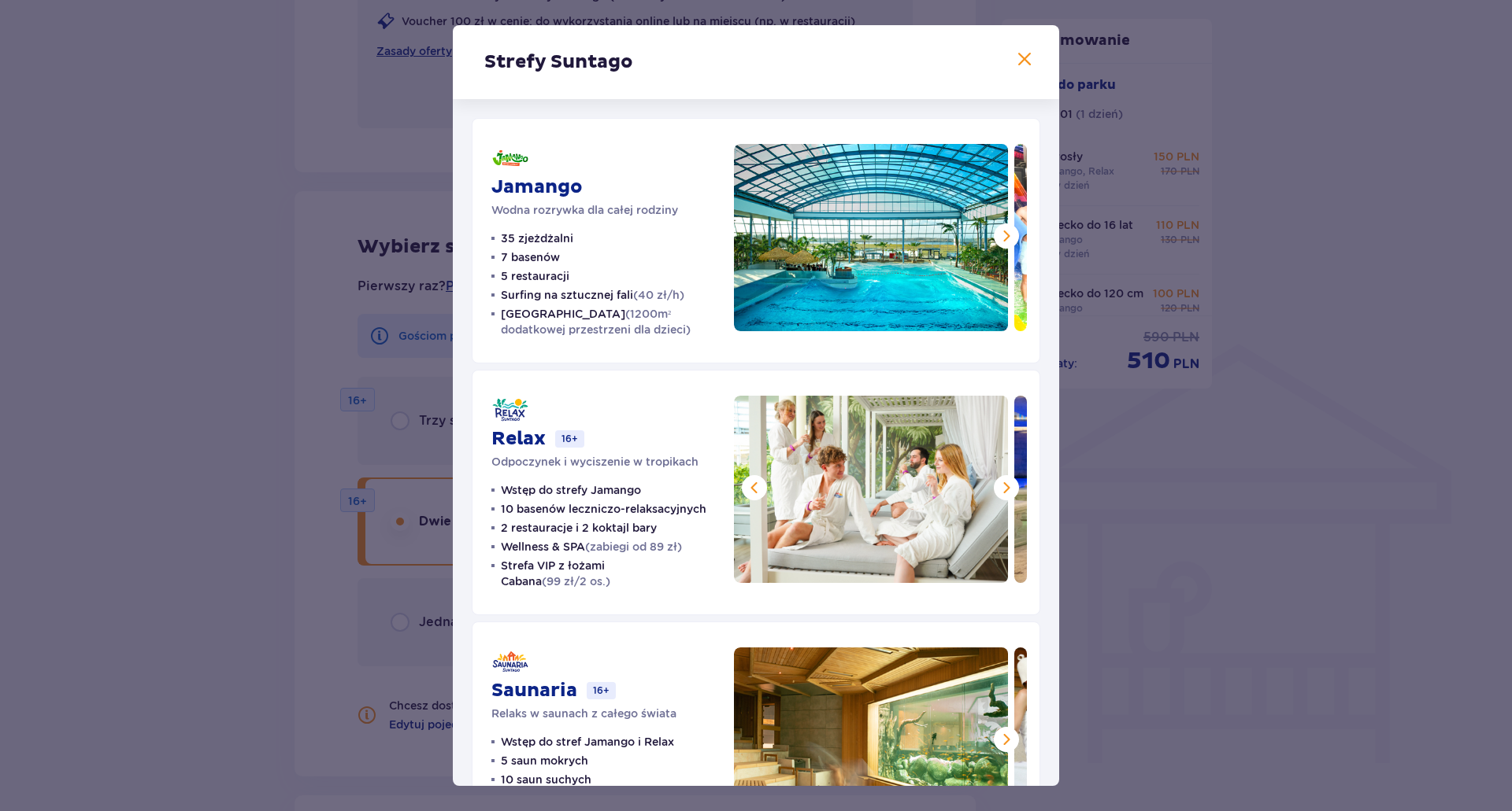
click at [1024, 51] on span at bounding box center [1025, 60] width 19 height 19
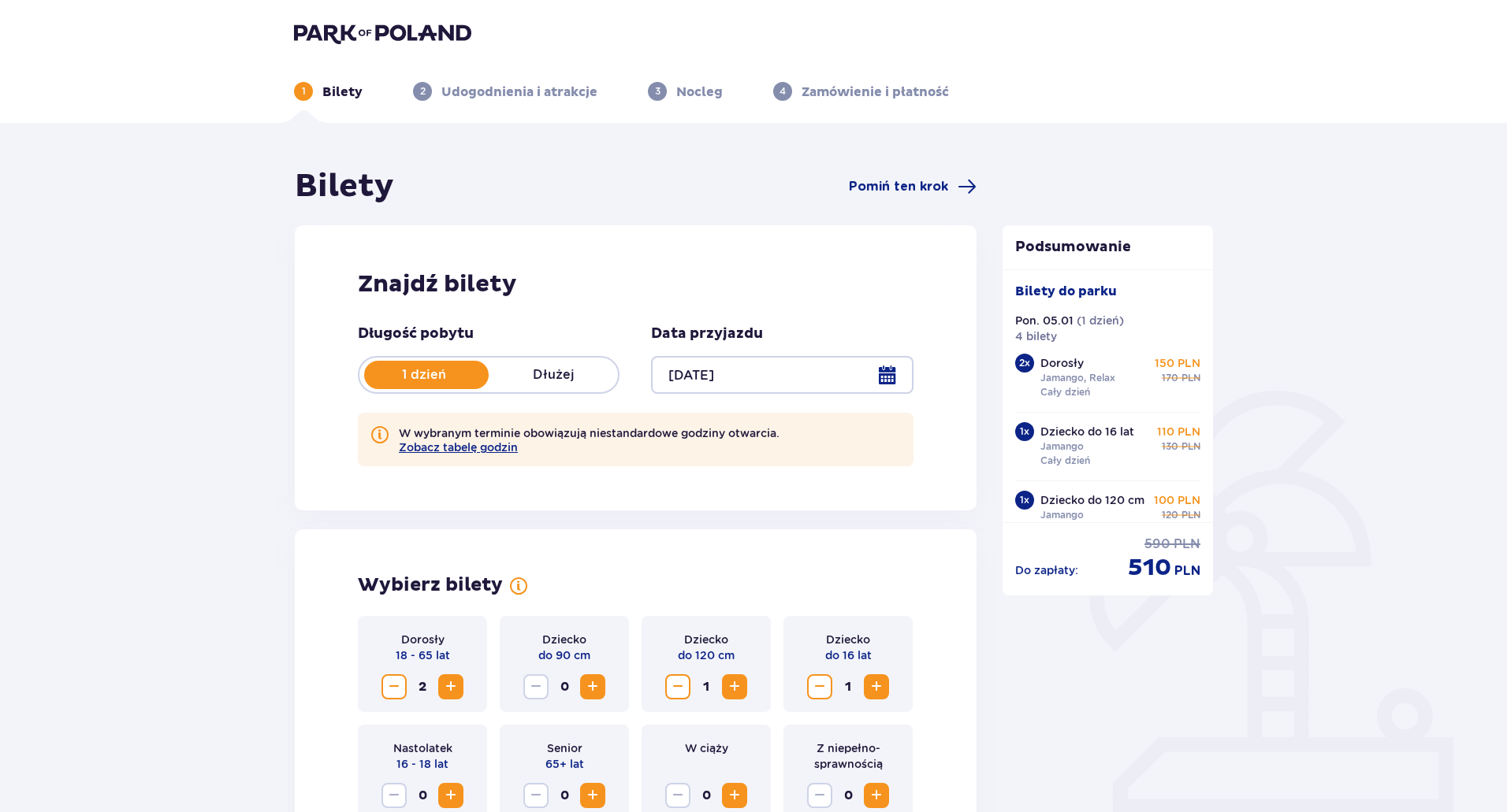
click at [366, 56] on div "1 Bilety 2 Udogodnienia i atrakcje 3 Nocleg 4 Zamówienie i płatność" at bounding box center [753, 72] width 944 height 56
click at [350, 45] on div "1 Bilety 2 Udogodnienia i atrakcje 3 Nocleg 4 Zamówienie i płatność" at bounding box center [753, 72] width 944 height 56
click at [342, 36] on img at bounding box center [383, 32] width 177 height 22
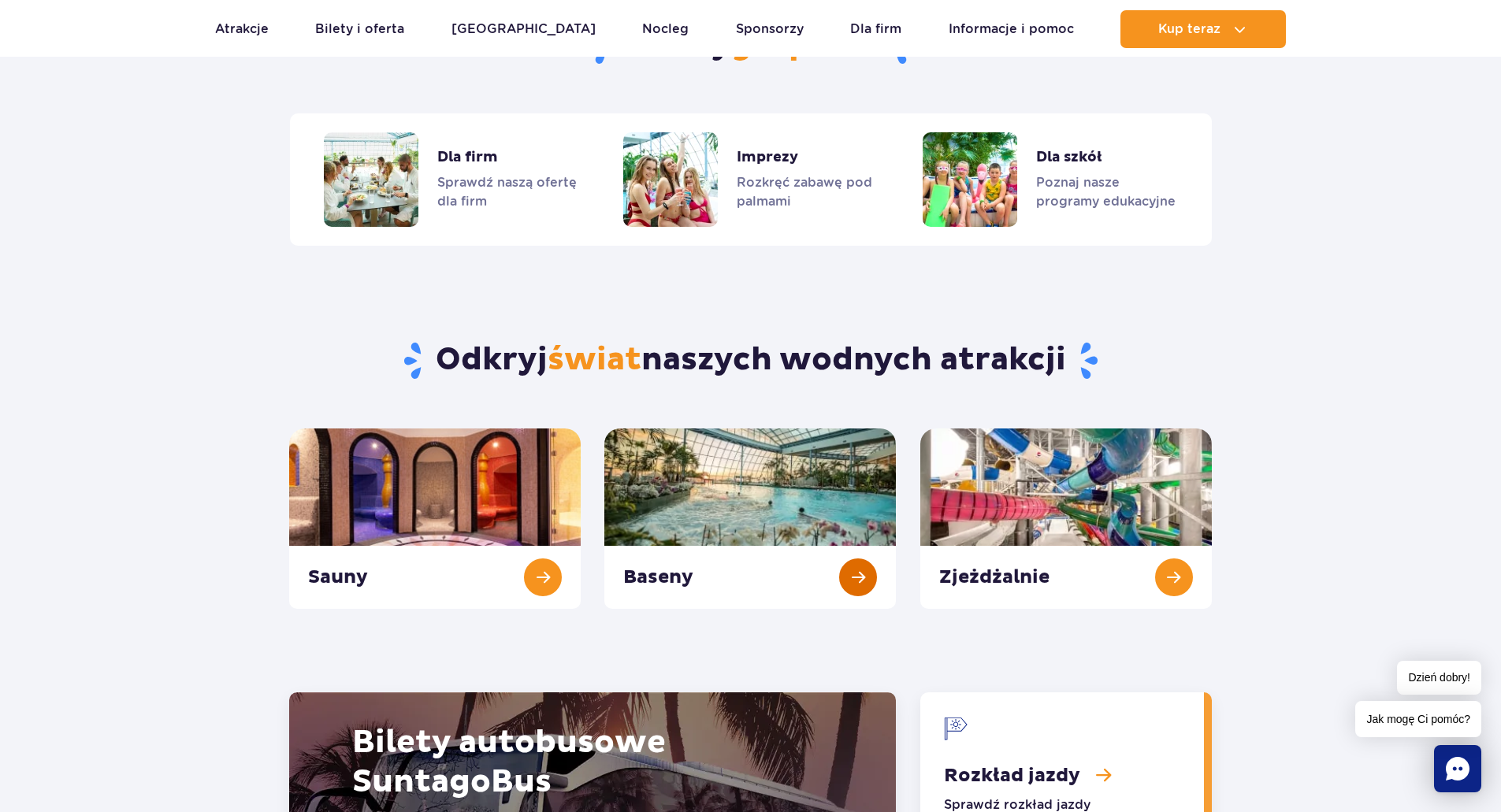
scroll to position [1418, 0]
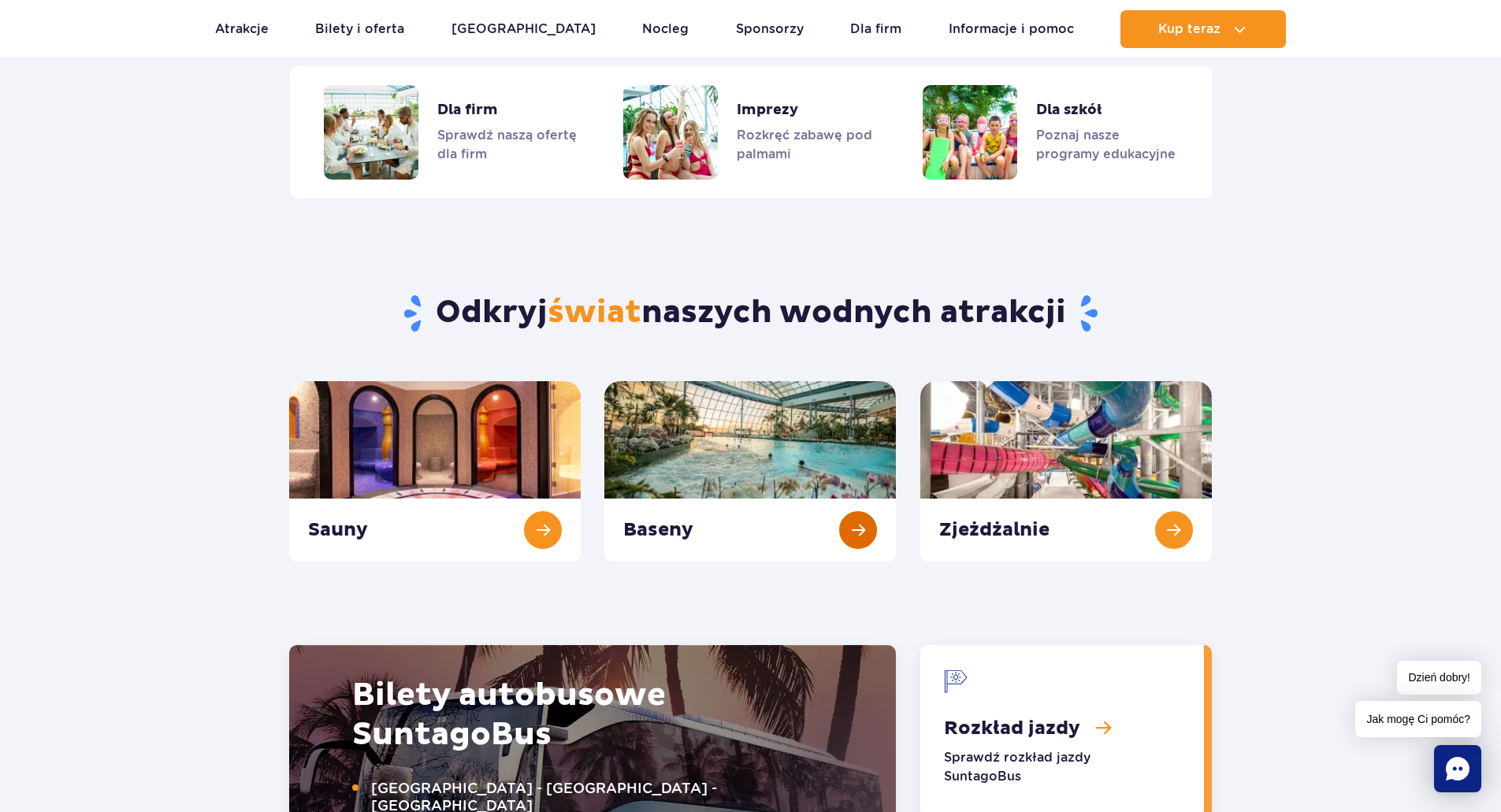
click at [843, 528] on link "Baseny" at bounding box center [750, 472] width 292 height 180
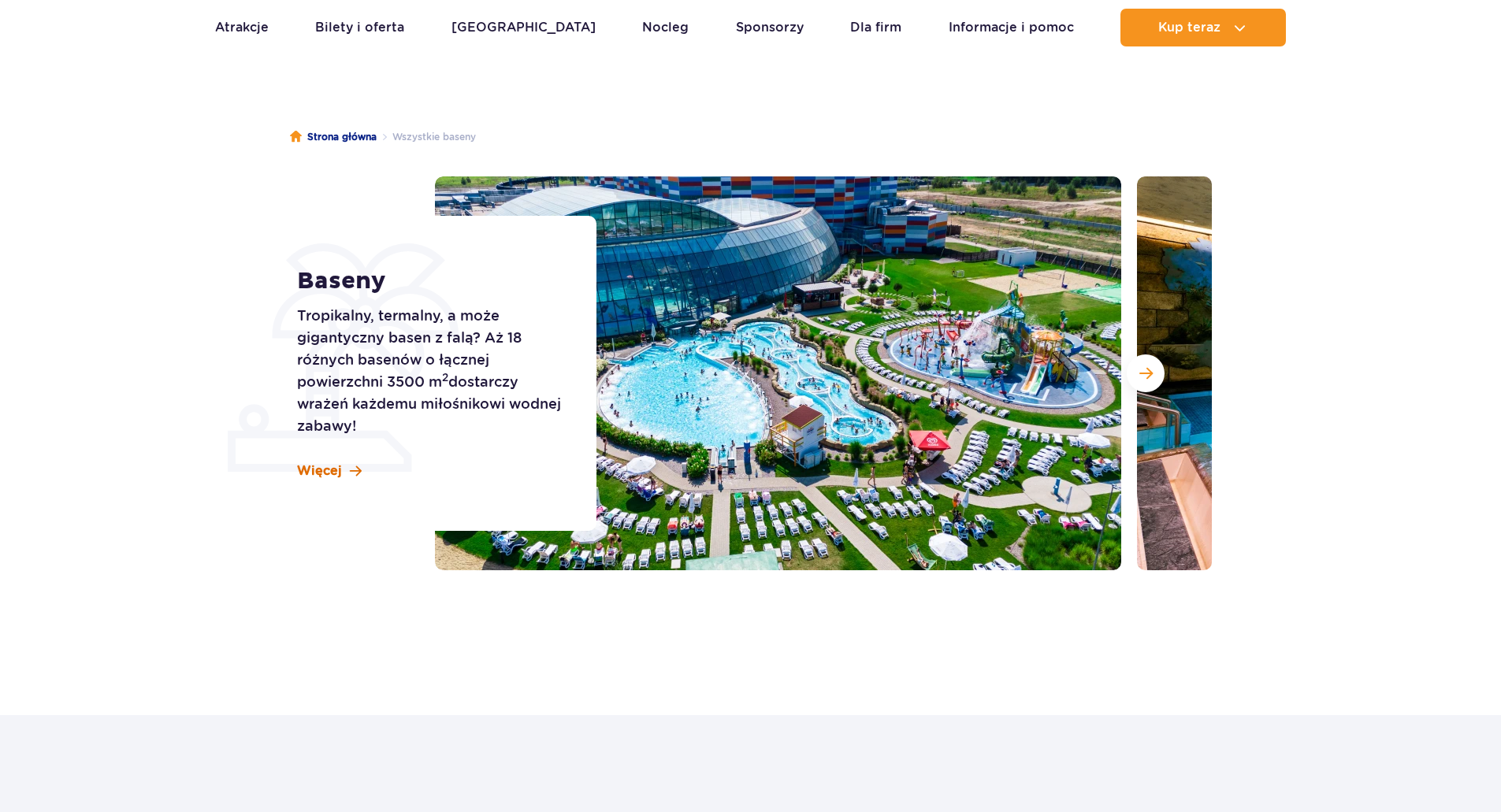
click at [347, 468] on link "Więcej" at bounding box center [329, 471] width 64 height 17
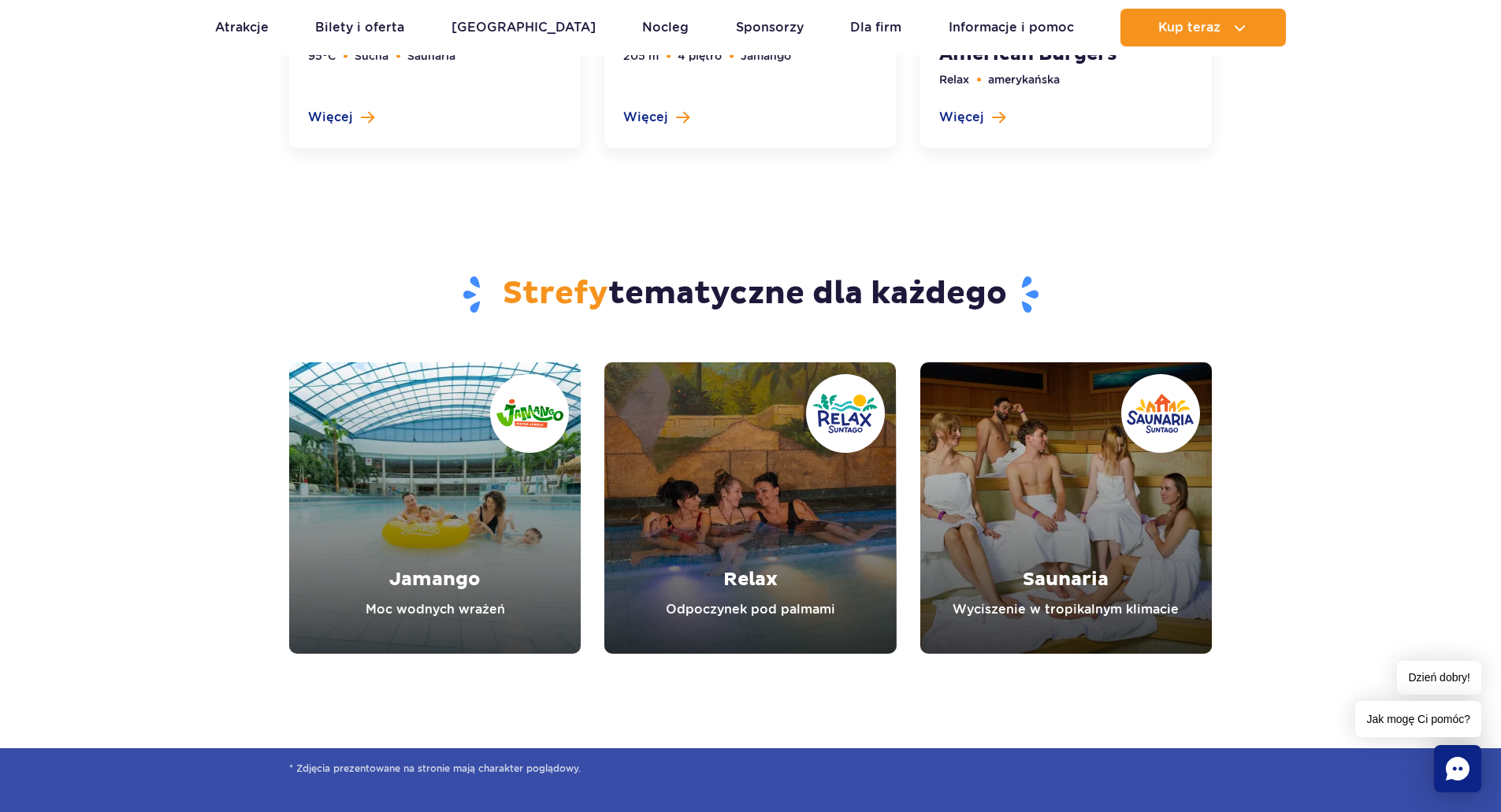
scroll to position [4103, 0]
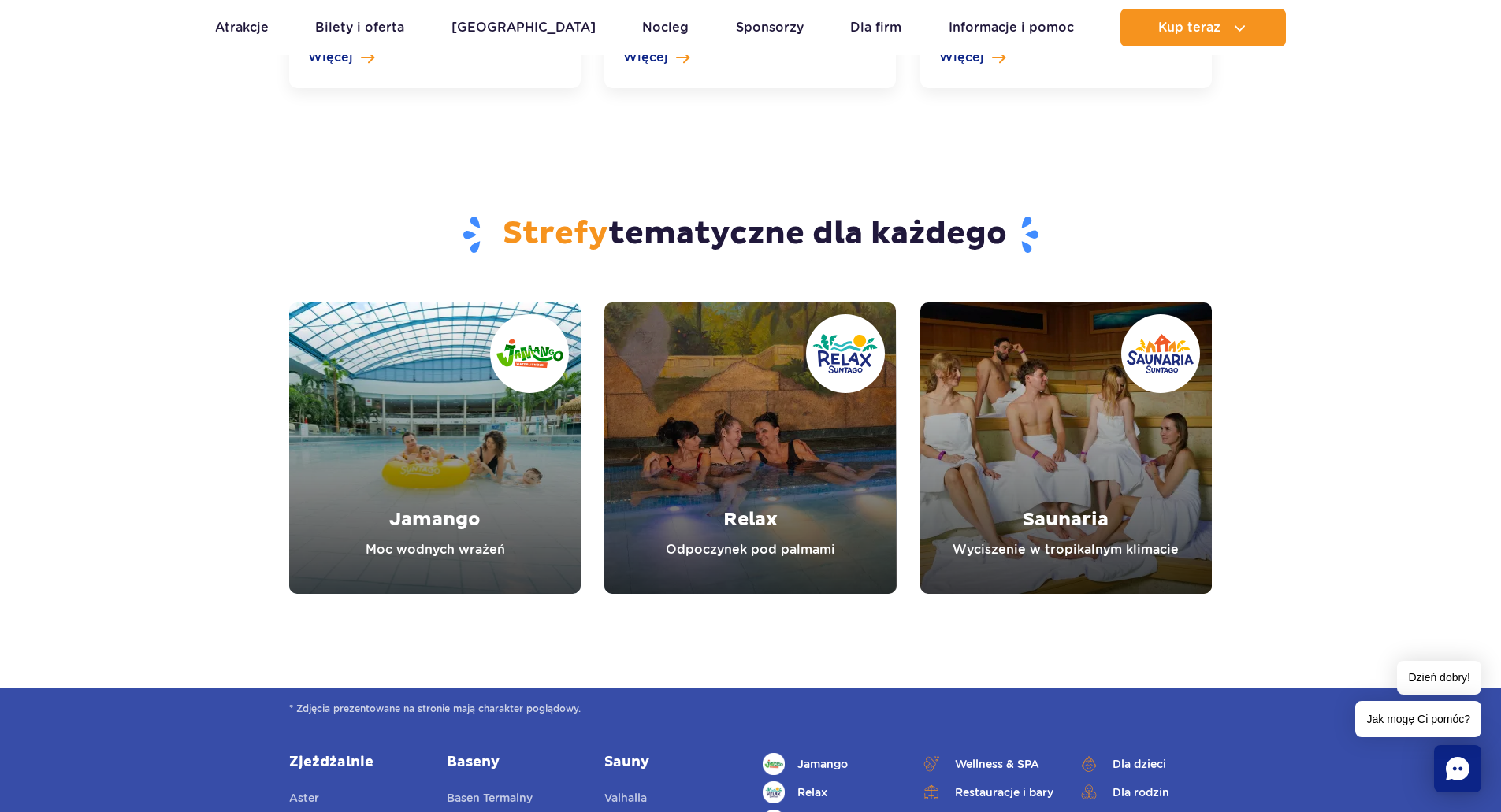
click at [426, 460] on link "Jamango" at bounding box center [435, 449] width 292 height 291
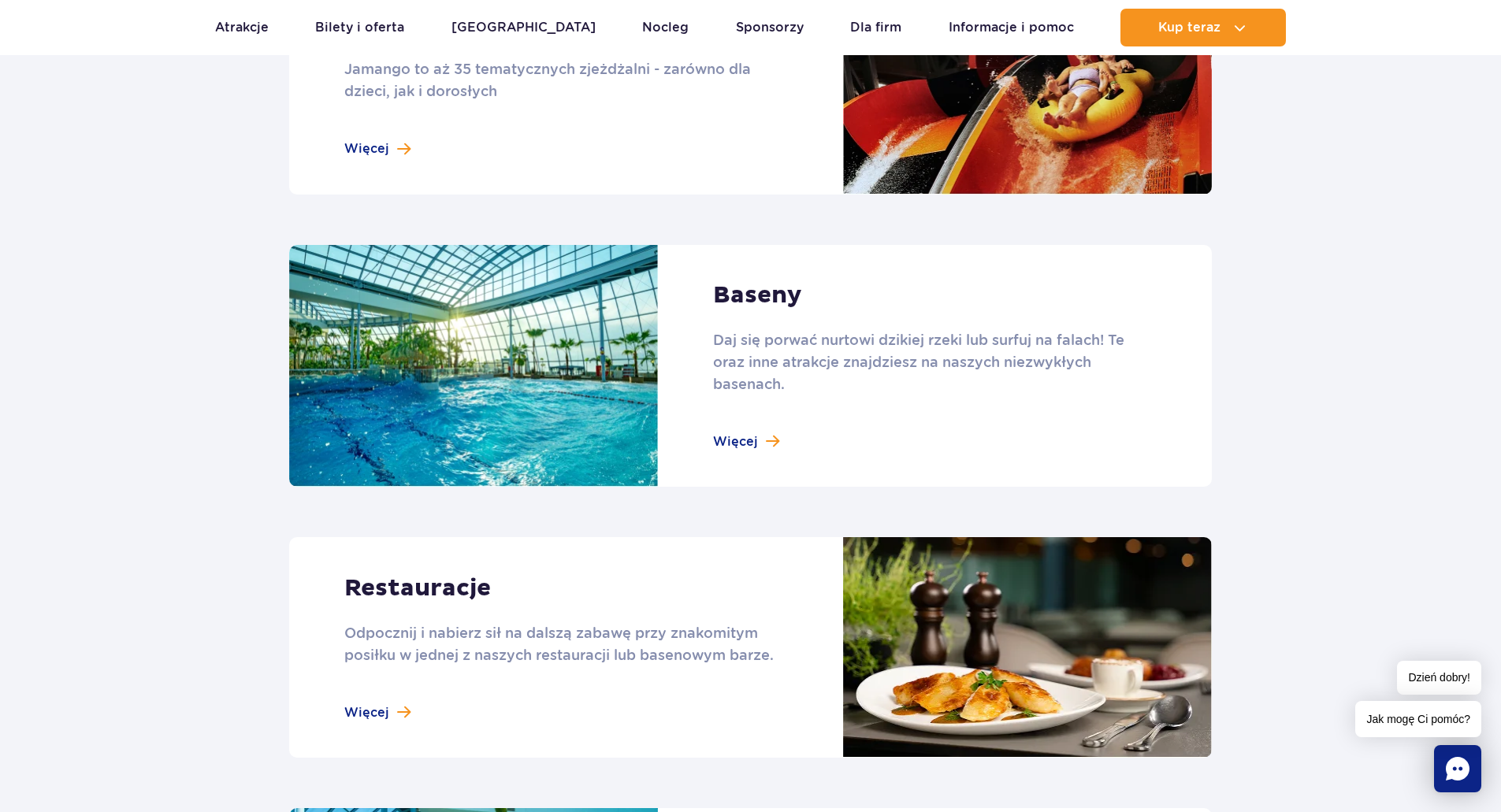
scroll to position [1733, 0]
